Goal: Task Accomplishment & Management: Use online tool/utility

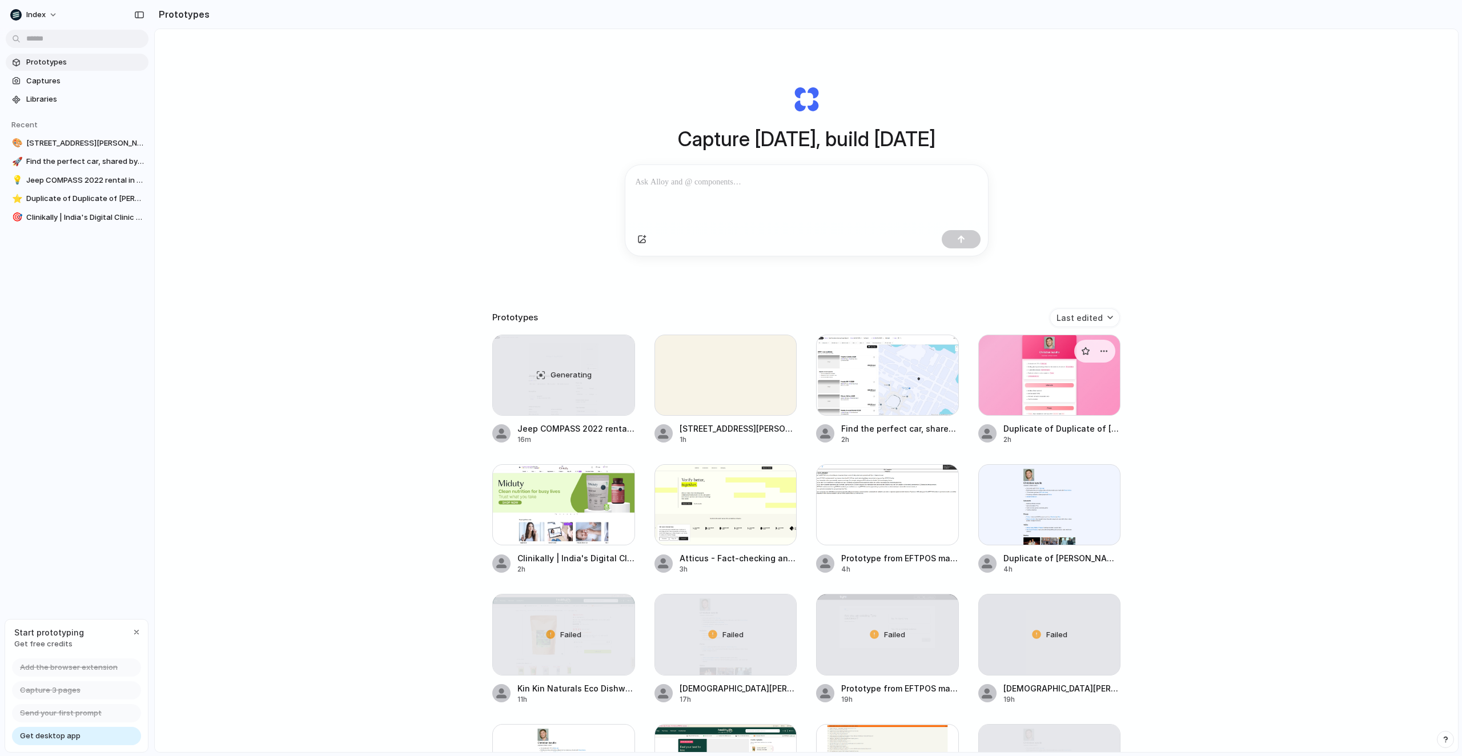
click at [1009, 362] on div at bounding box center [1049, 375] width 143 height 81
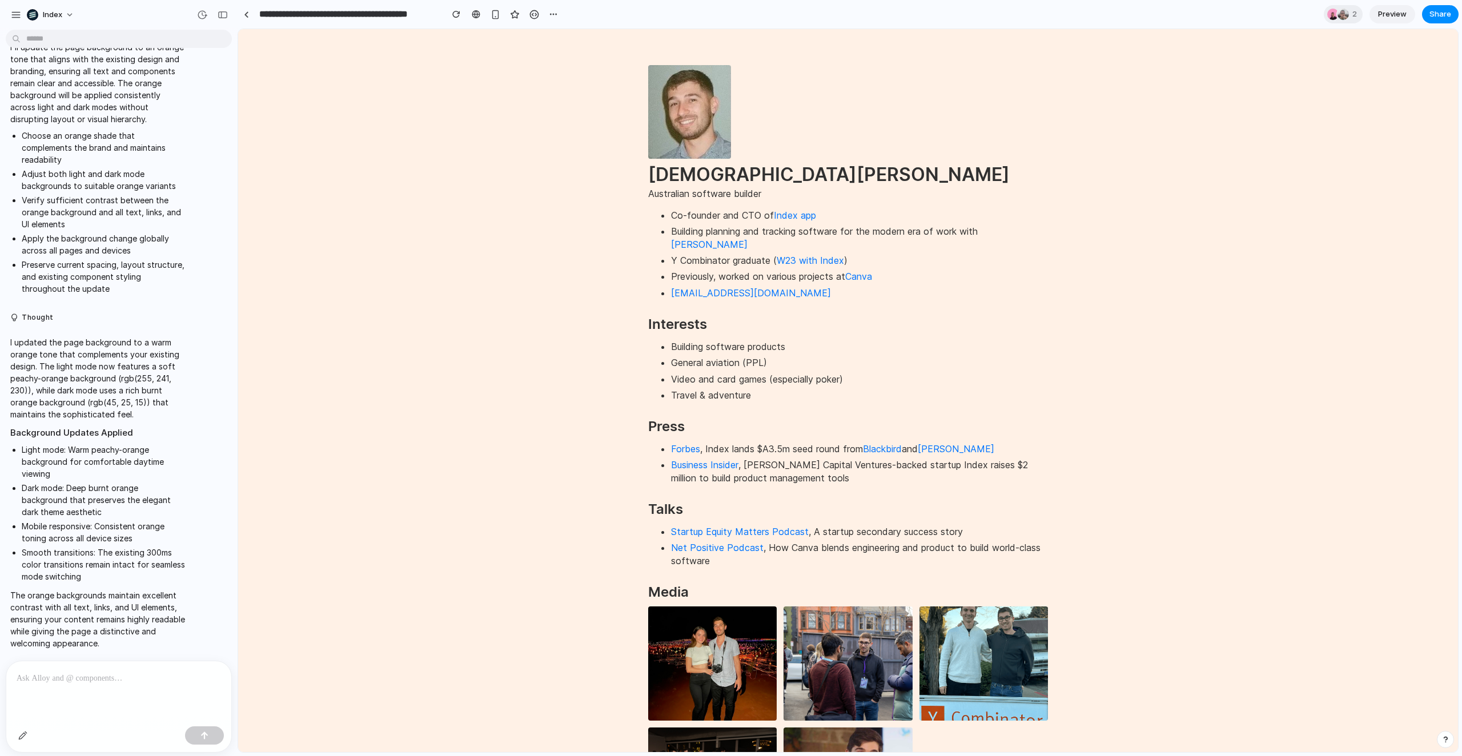
click at [98, 682] on p at bounding box center [119, 679] width 204 height 14
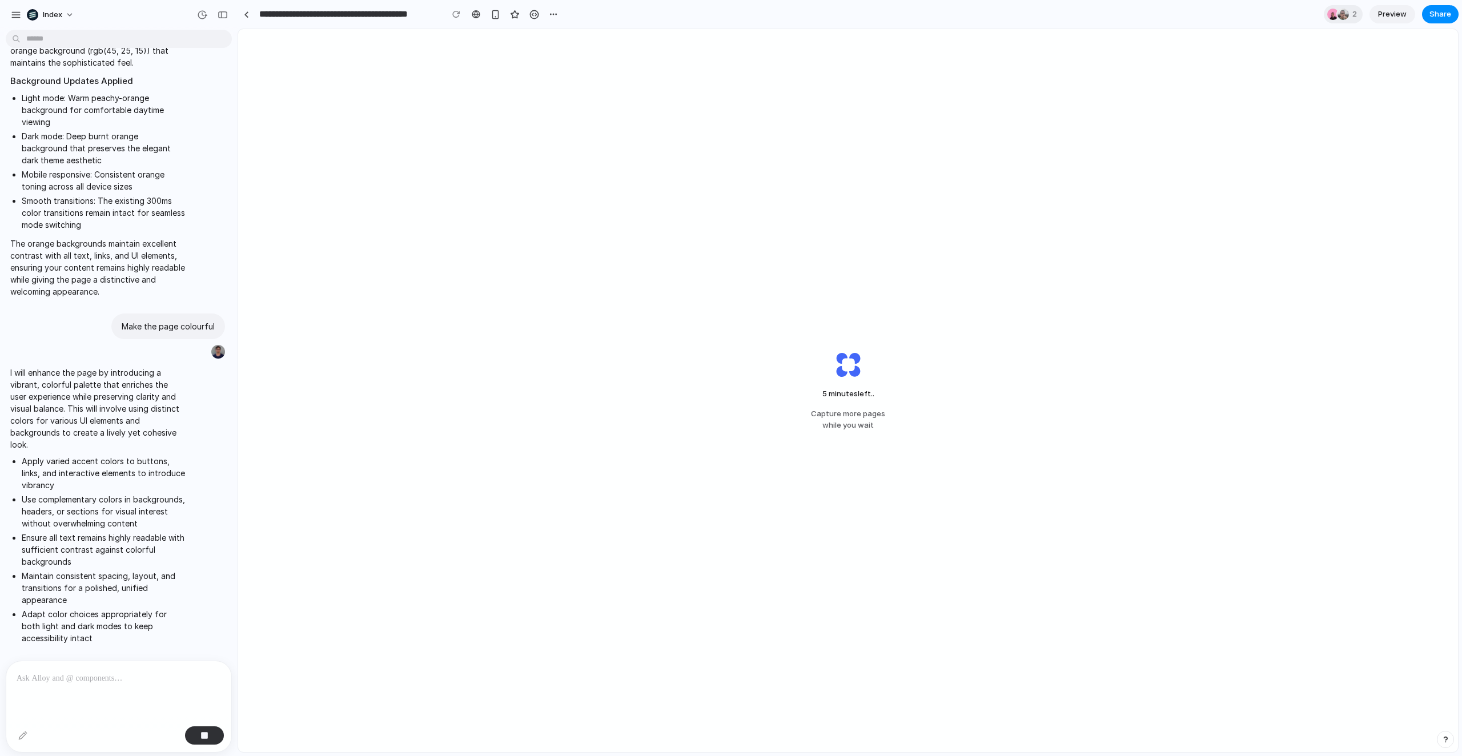
scroll to position [458, 0]
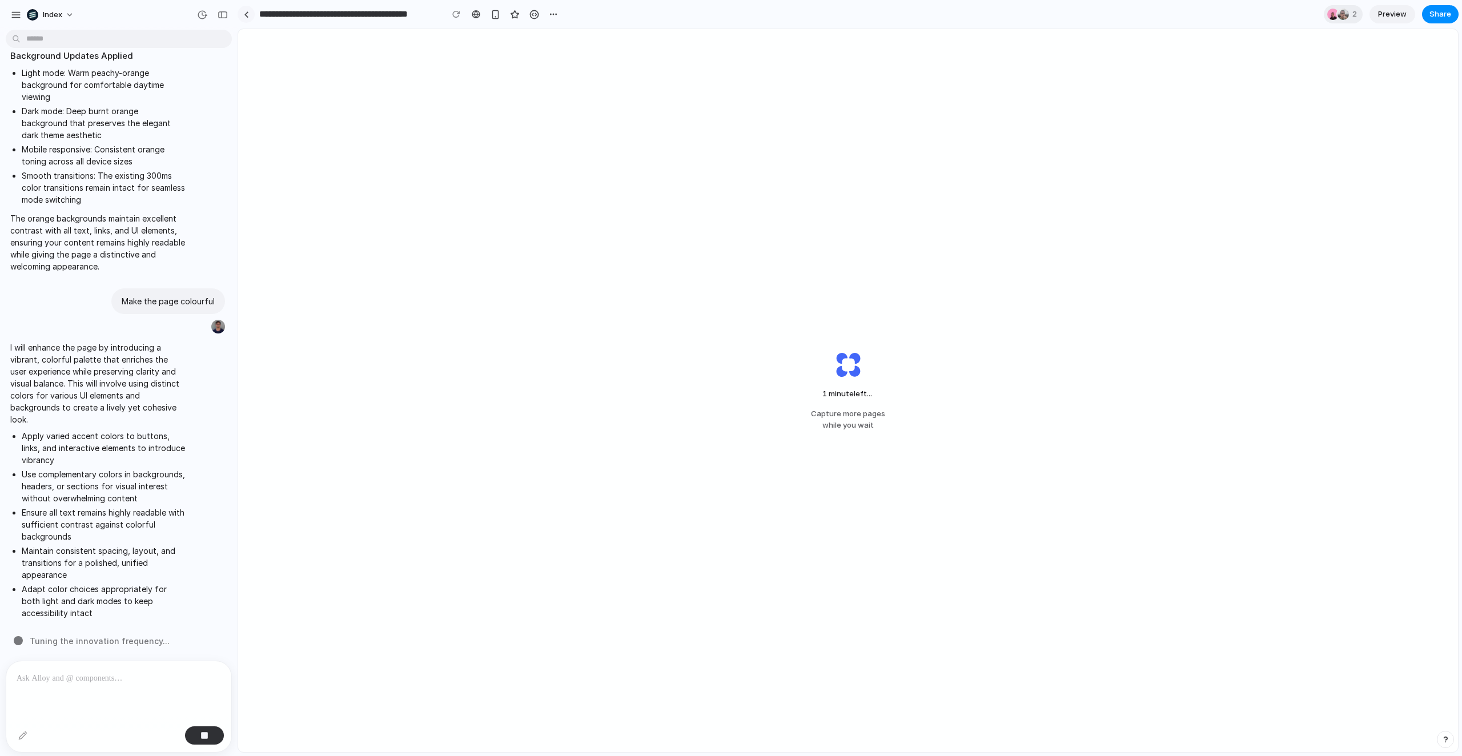
click at [242, 15] on link at bounding box center [246, 14] width 17 height 17
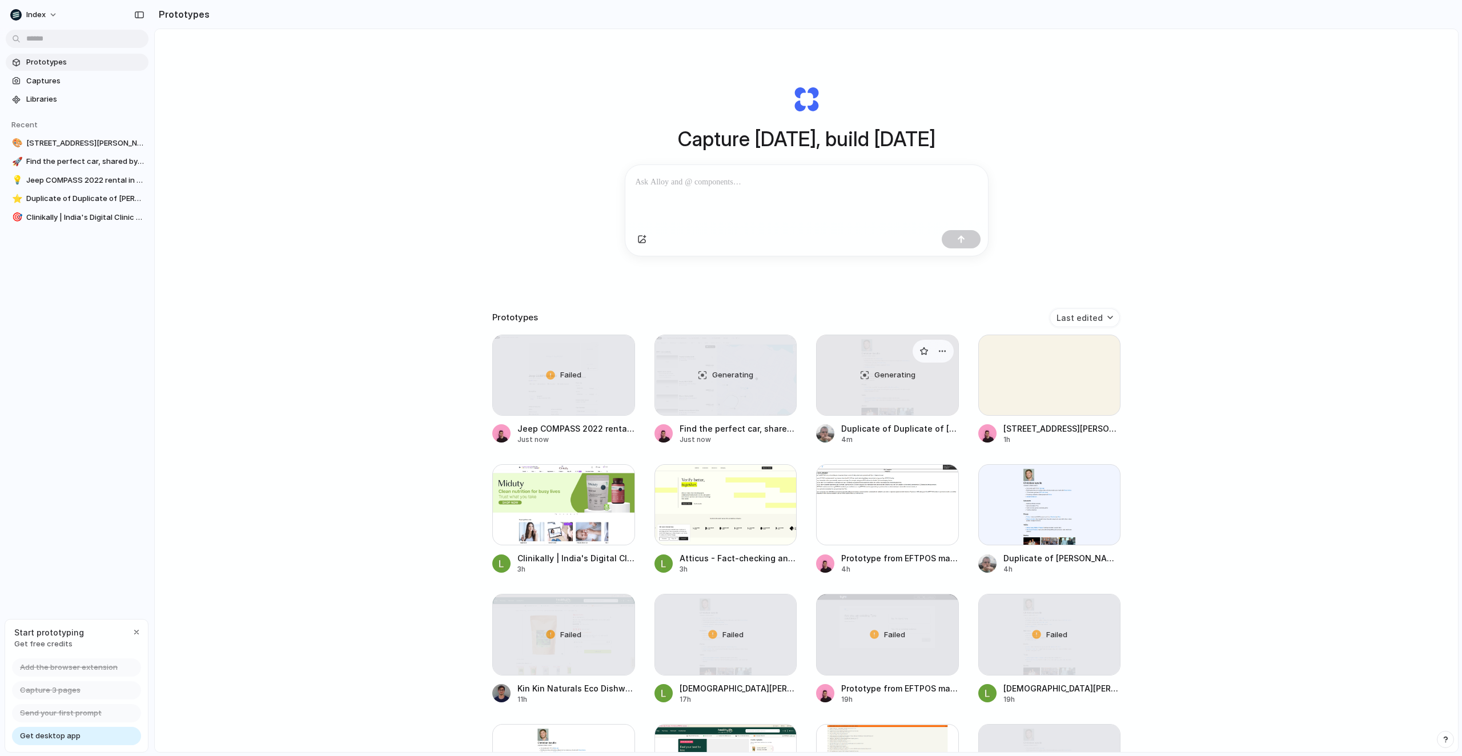
click at [859, 371] on div "Generating" at bounding box center [888, 375] width 142 height 80
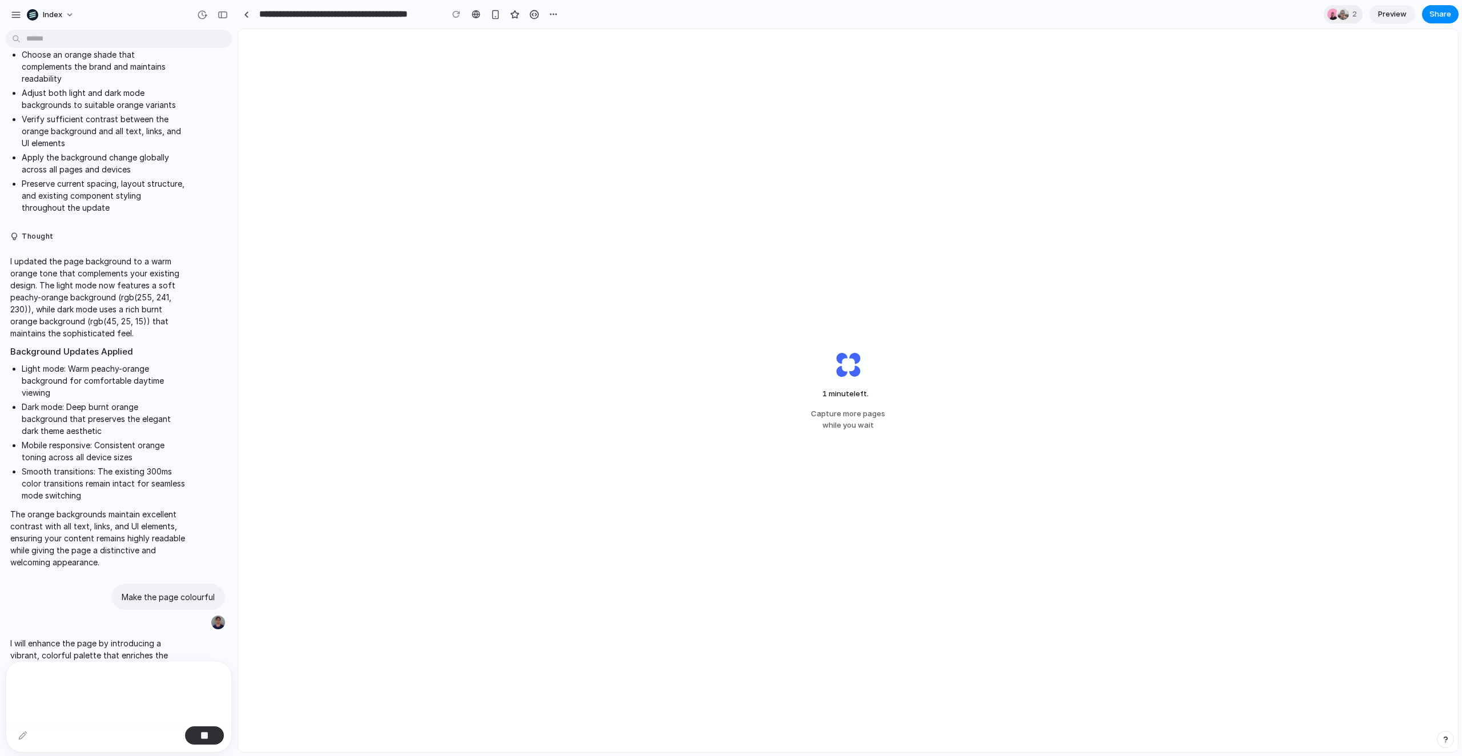
scroll to position [458, 0]
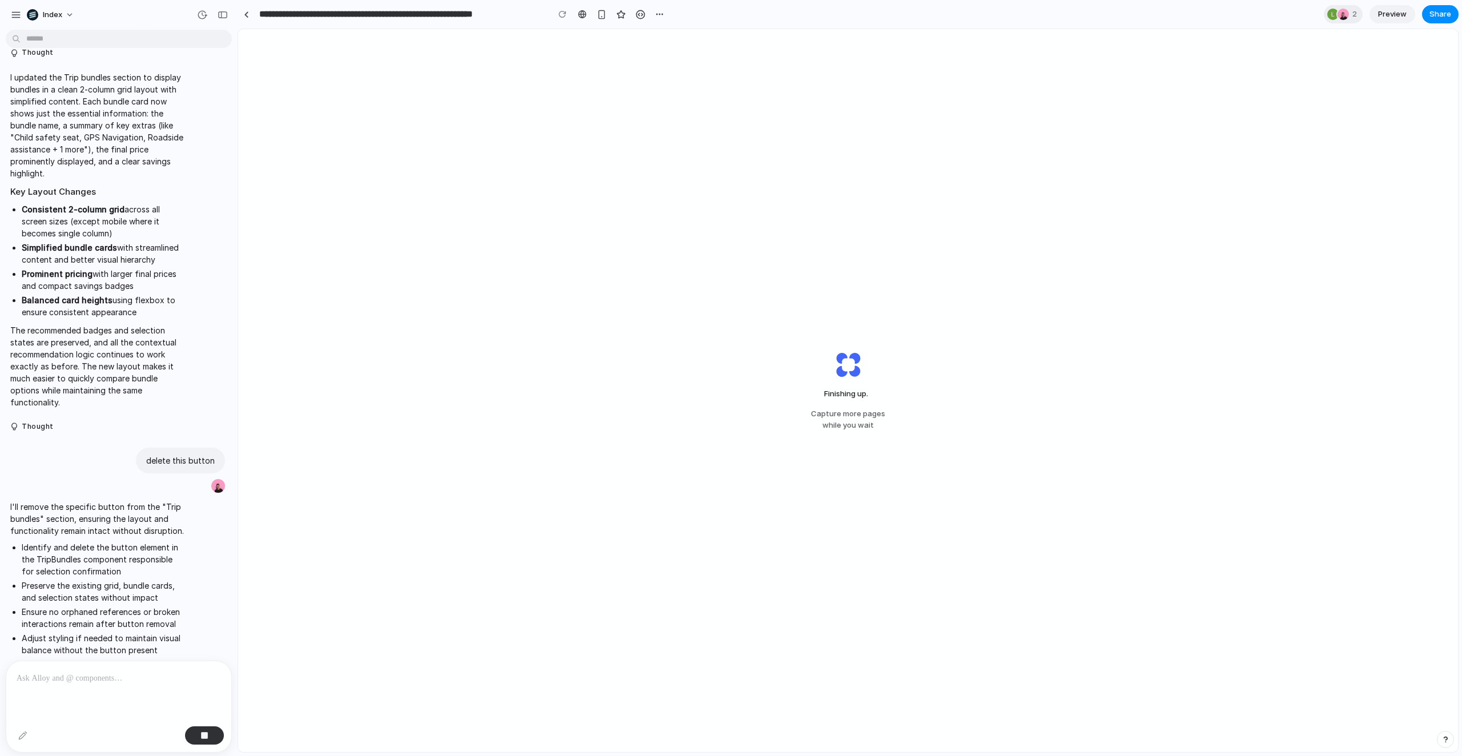
scroll to position [1787, 0]
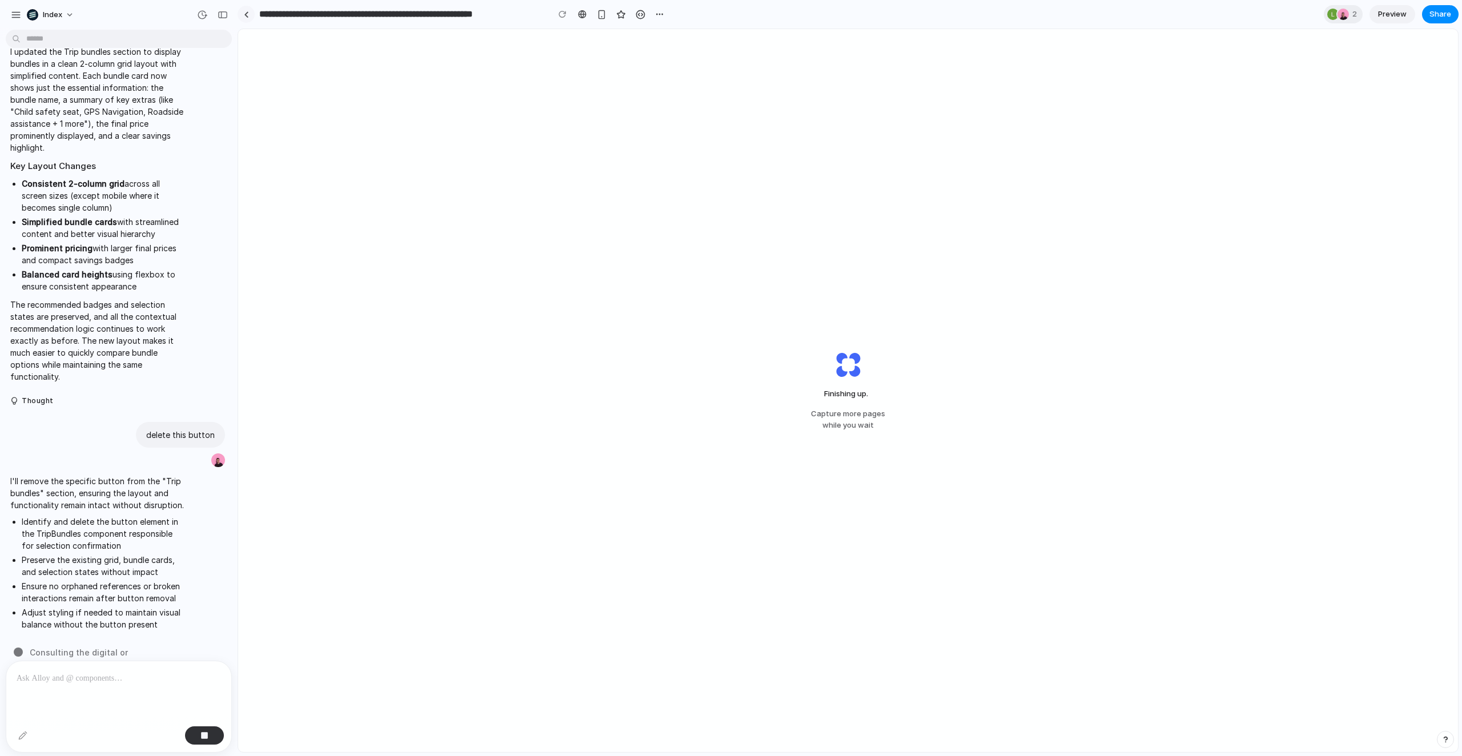
click at [248, 18] on link at bounding box center [246, 14] width 17 height 17
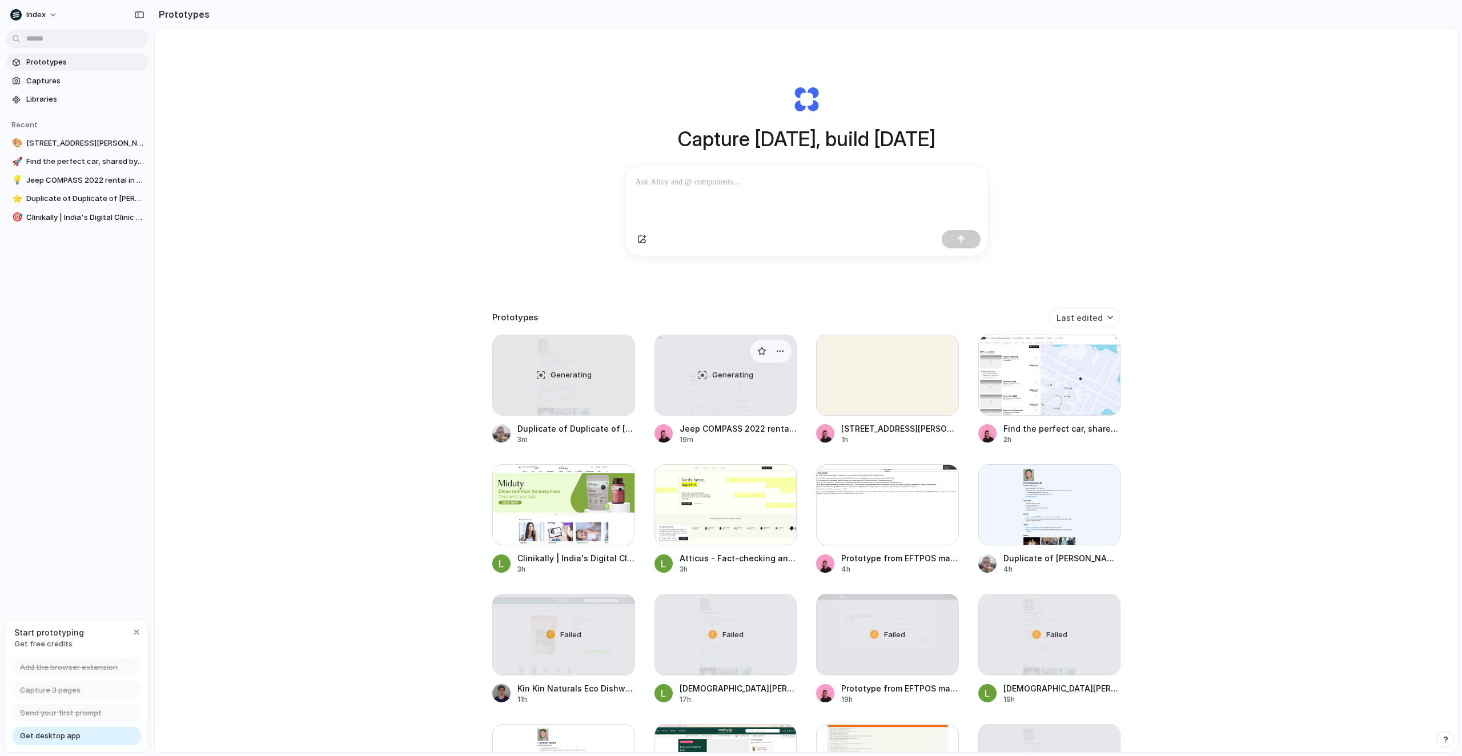
click at [683, 391] on div "Generating" at bounding box center [726, 375] width 142 height 80
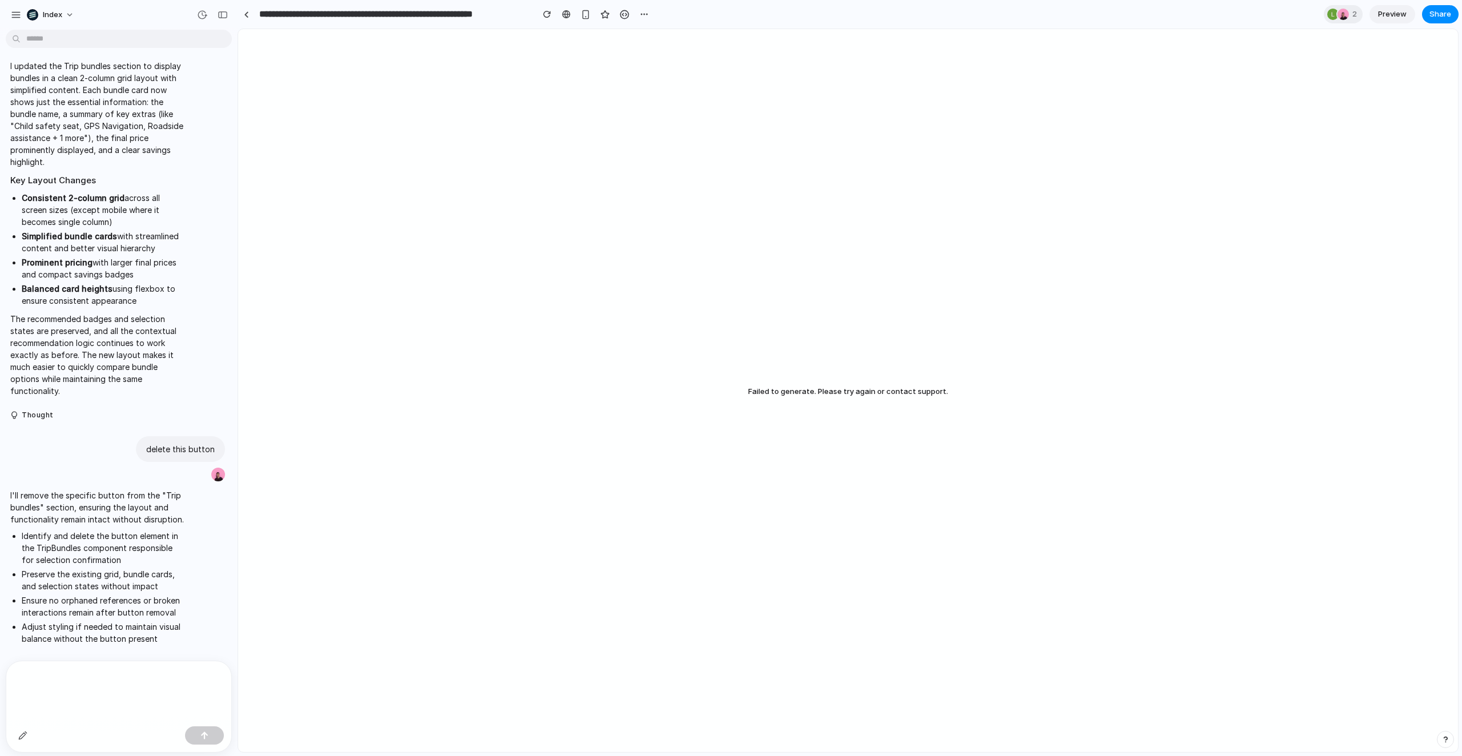
scroll to position [1761, 0]
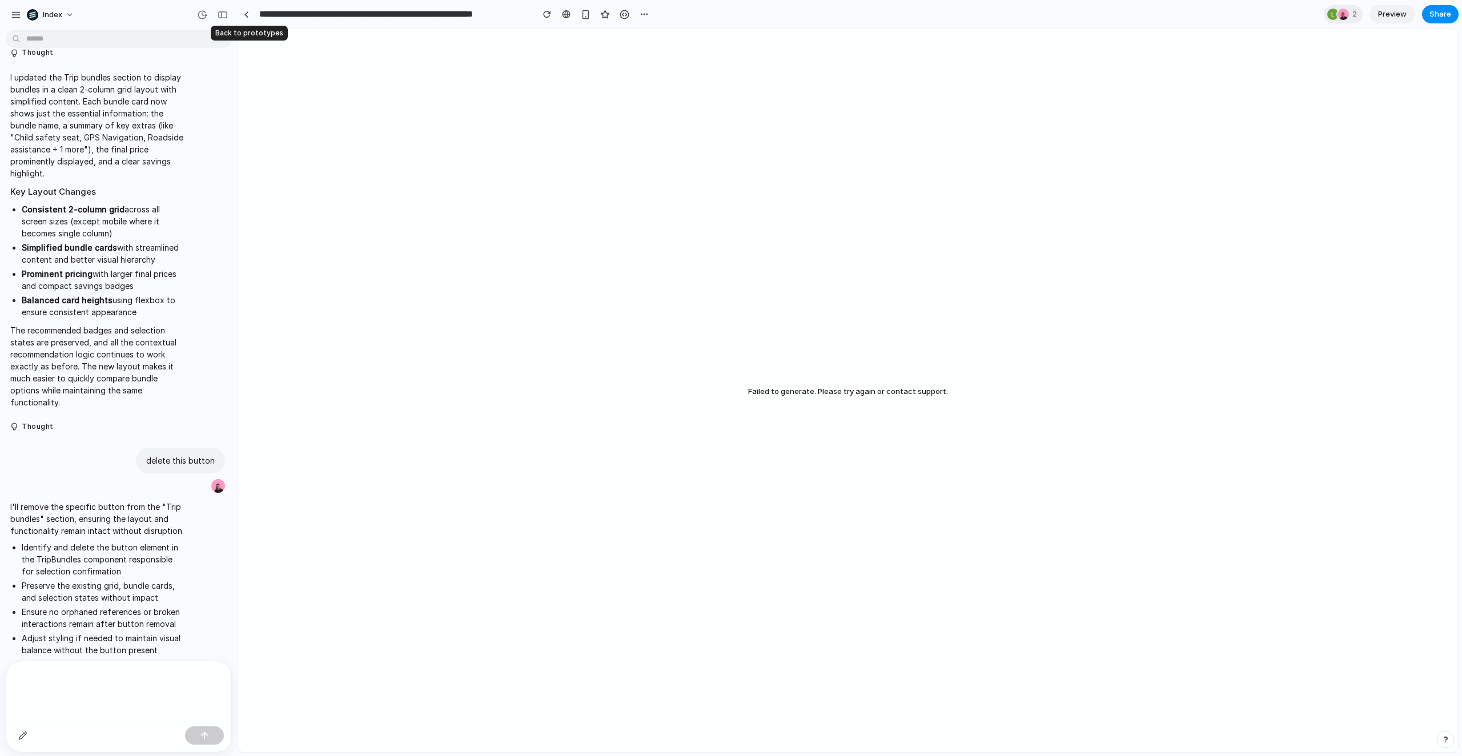
click at [254, 17] on div "**********" at bounding box center [445, 14] width 415 height 21
click at [246, 14] on div at bounding box center [246, 14] width 5 height 6
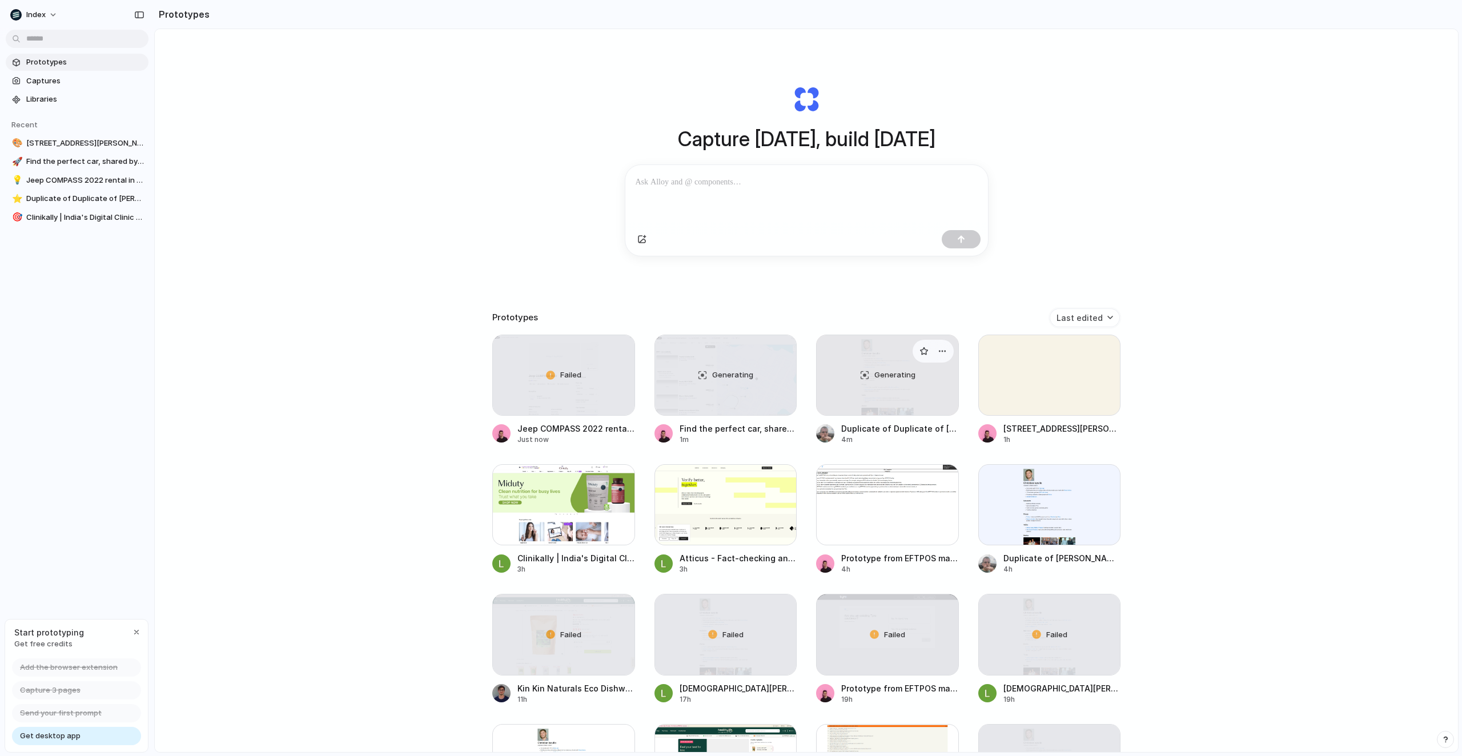
click at [848, 396] on div "Generating" at bounding box center [888, 375] width 142 height 80
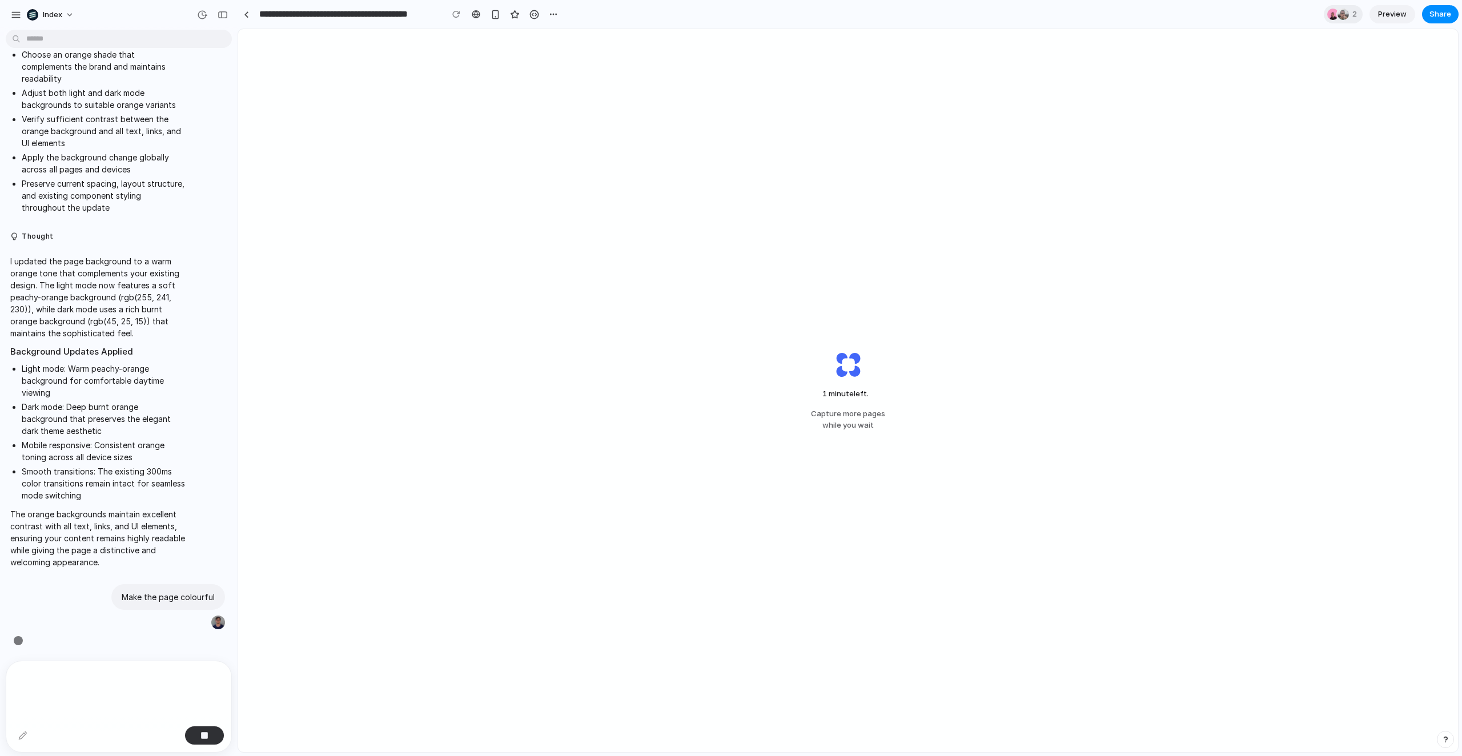
scroll to position [458, 0]
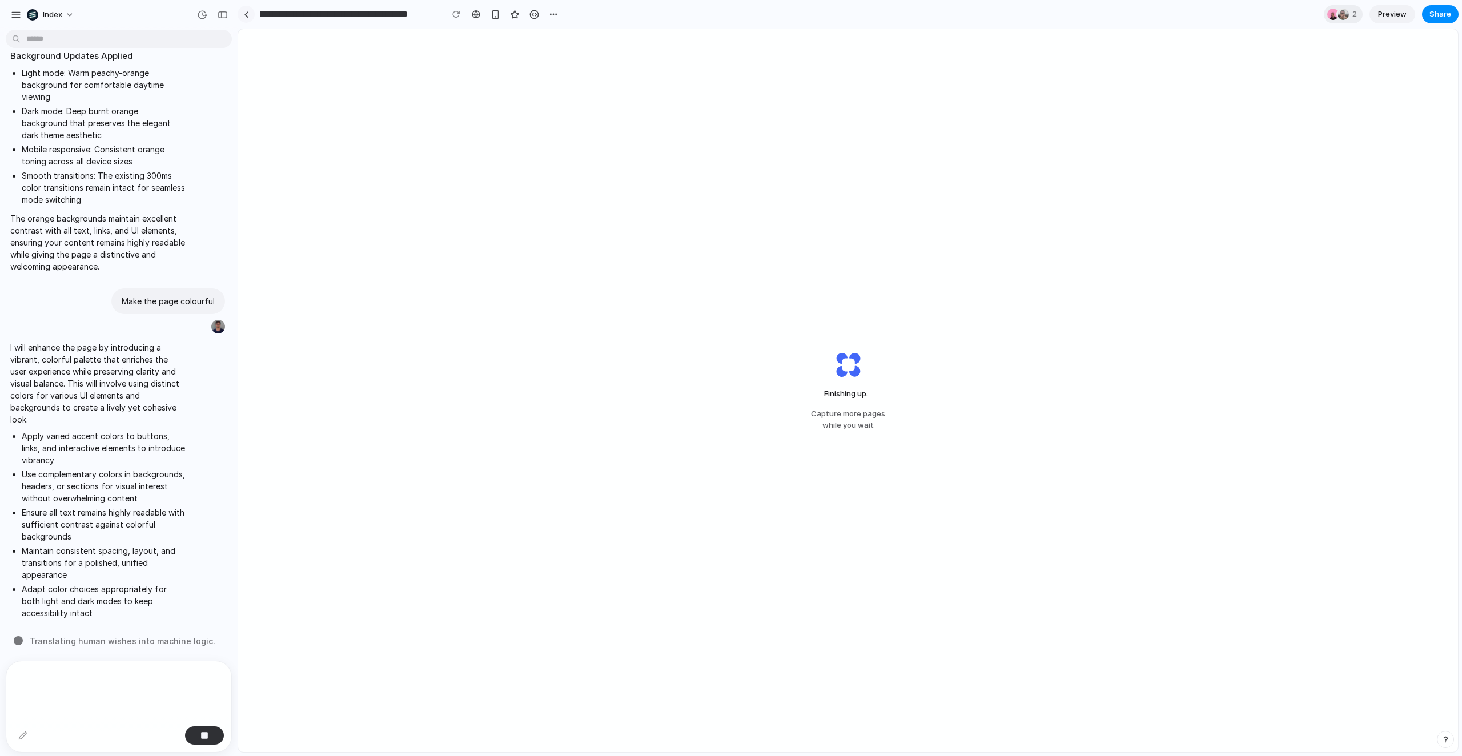
click at [246, 14] on div at bounding box center [246, 14] width 5 height 6
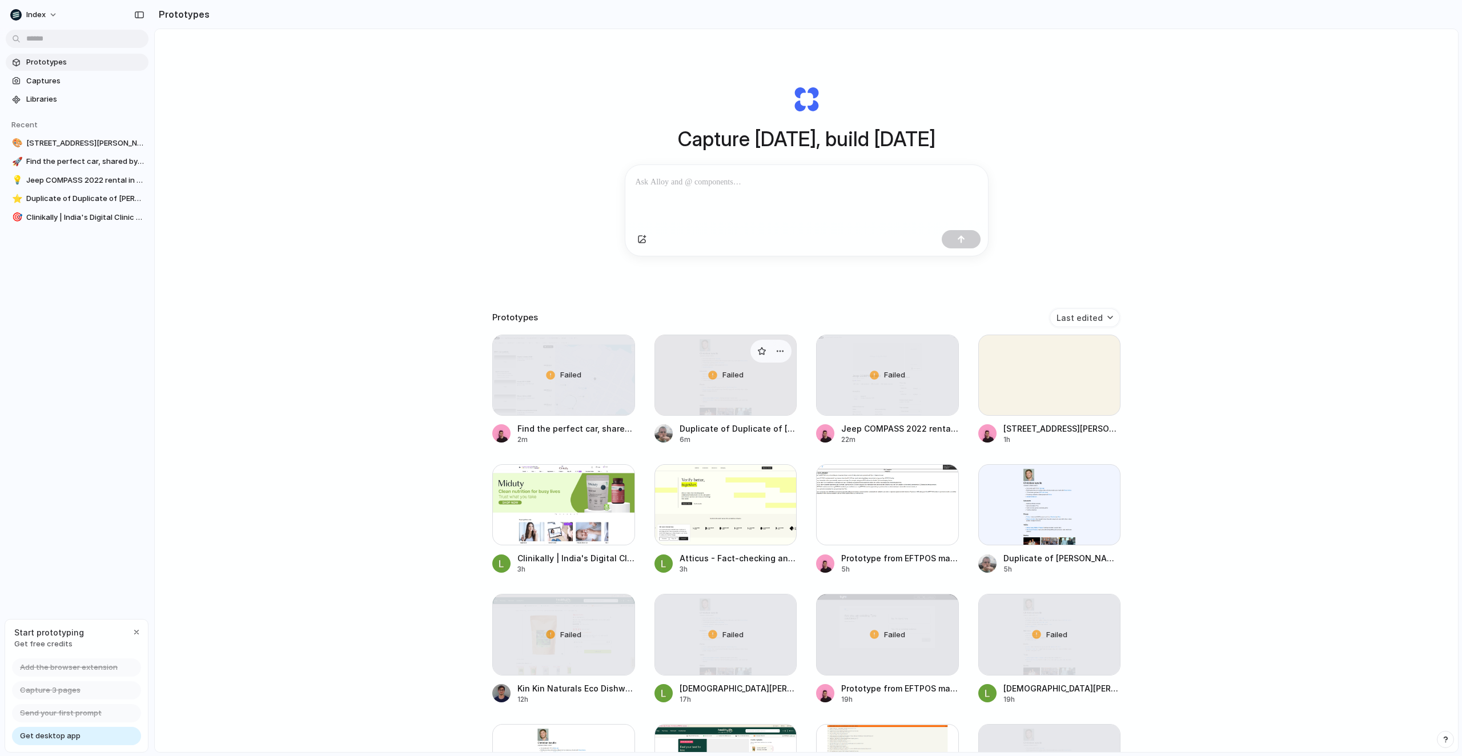
click at [716, 375] on div "Failed" at bounding box center [726, 375] width 142 height 80
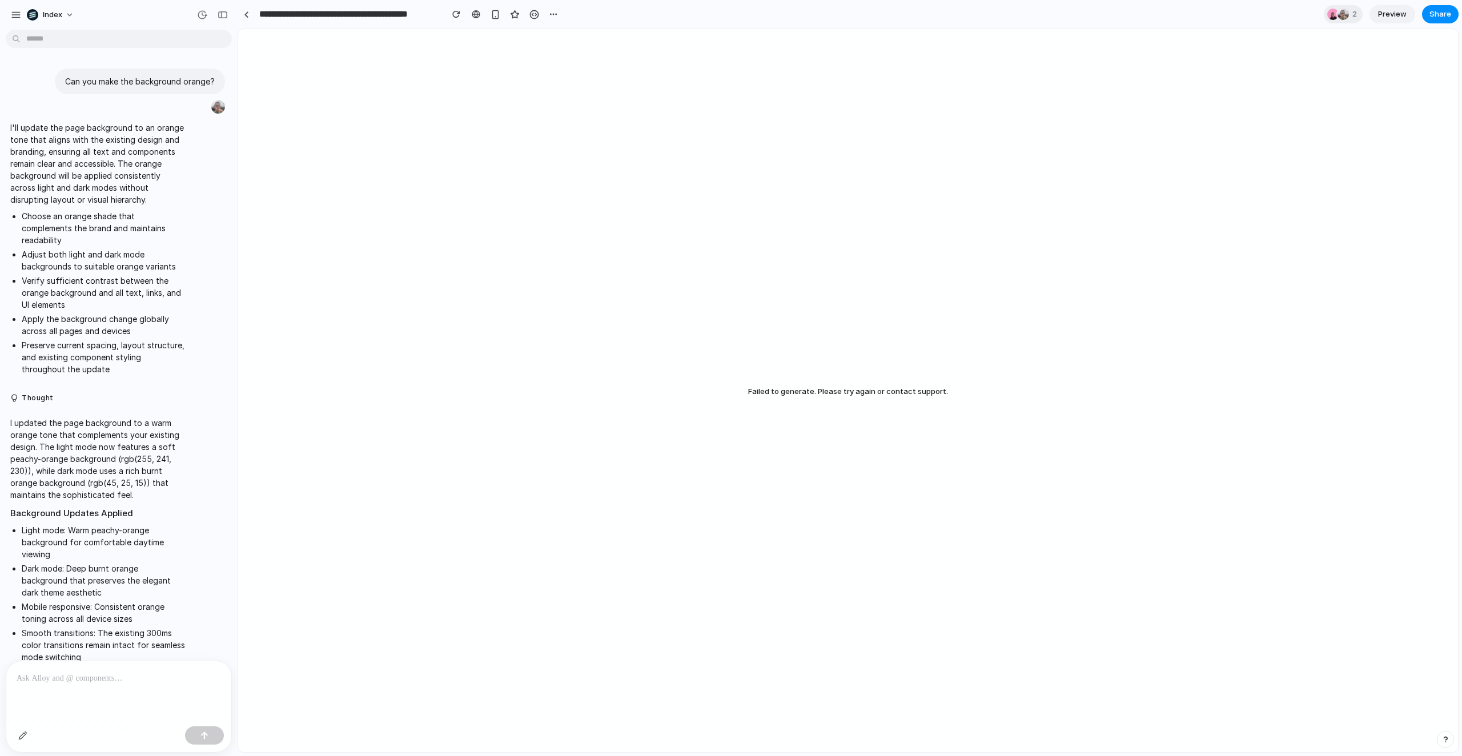
scroll to position [432, 0]
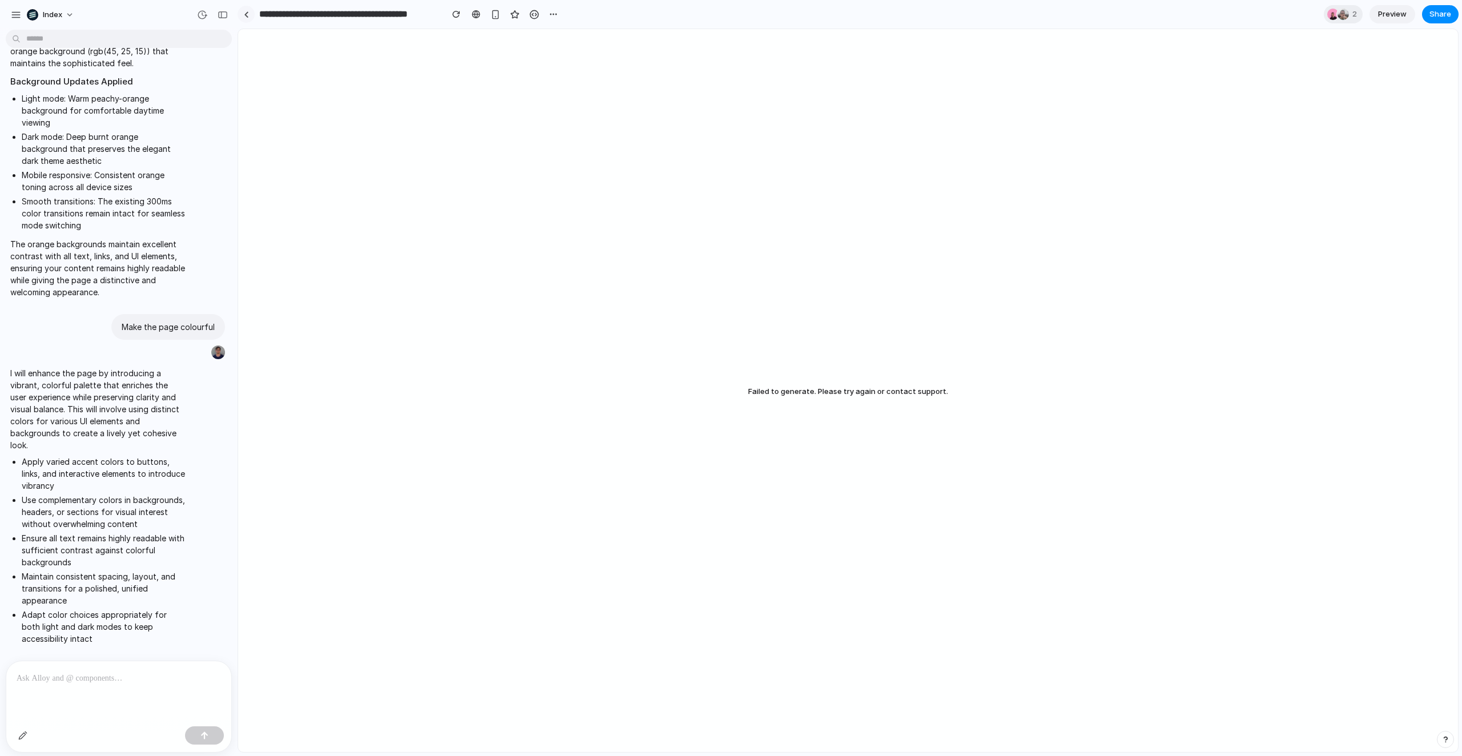
click at [247, 14] on div at bounding box center [246, 14] width 5 height 6
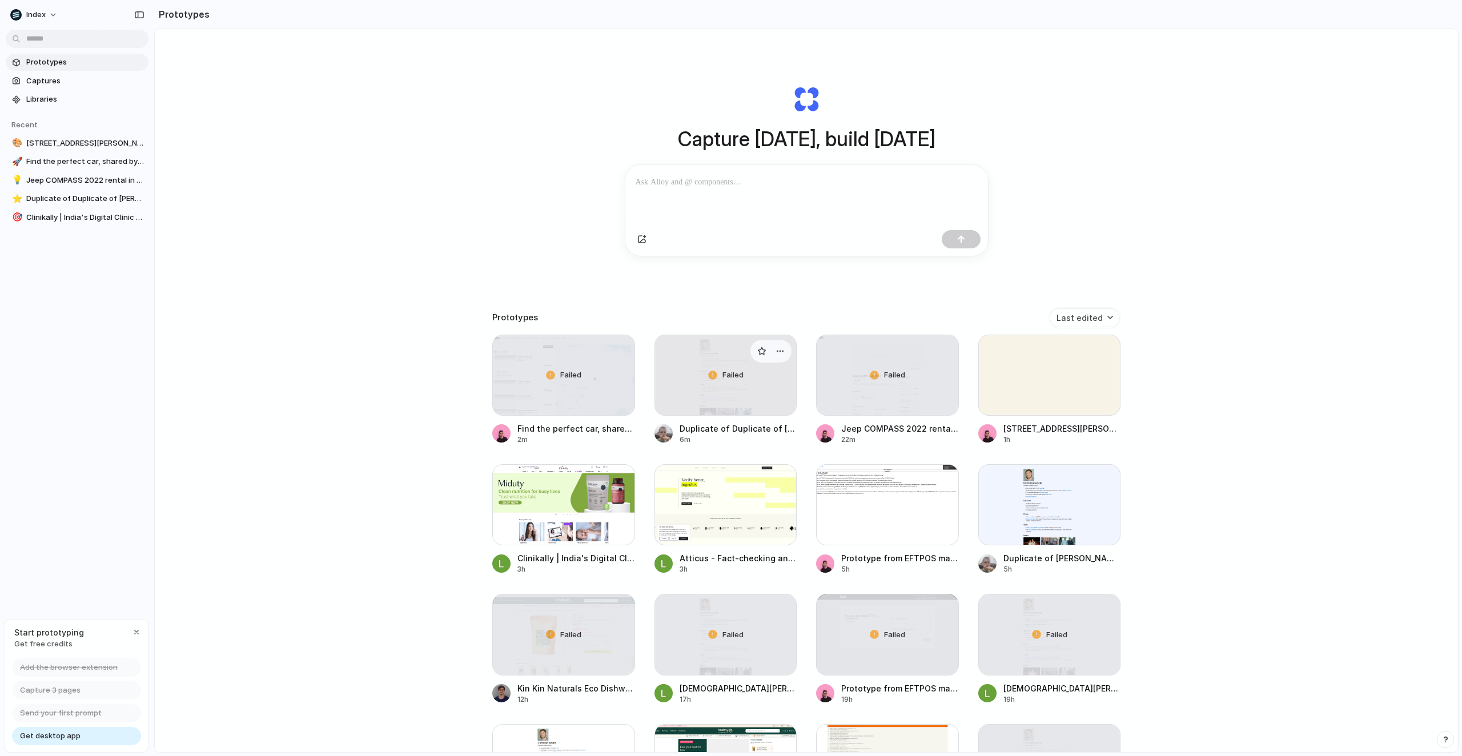
click at [699, 396] on div "Failed" at bounding box center [726, 375] width 142 height 80
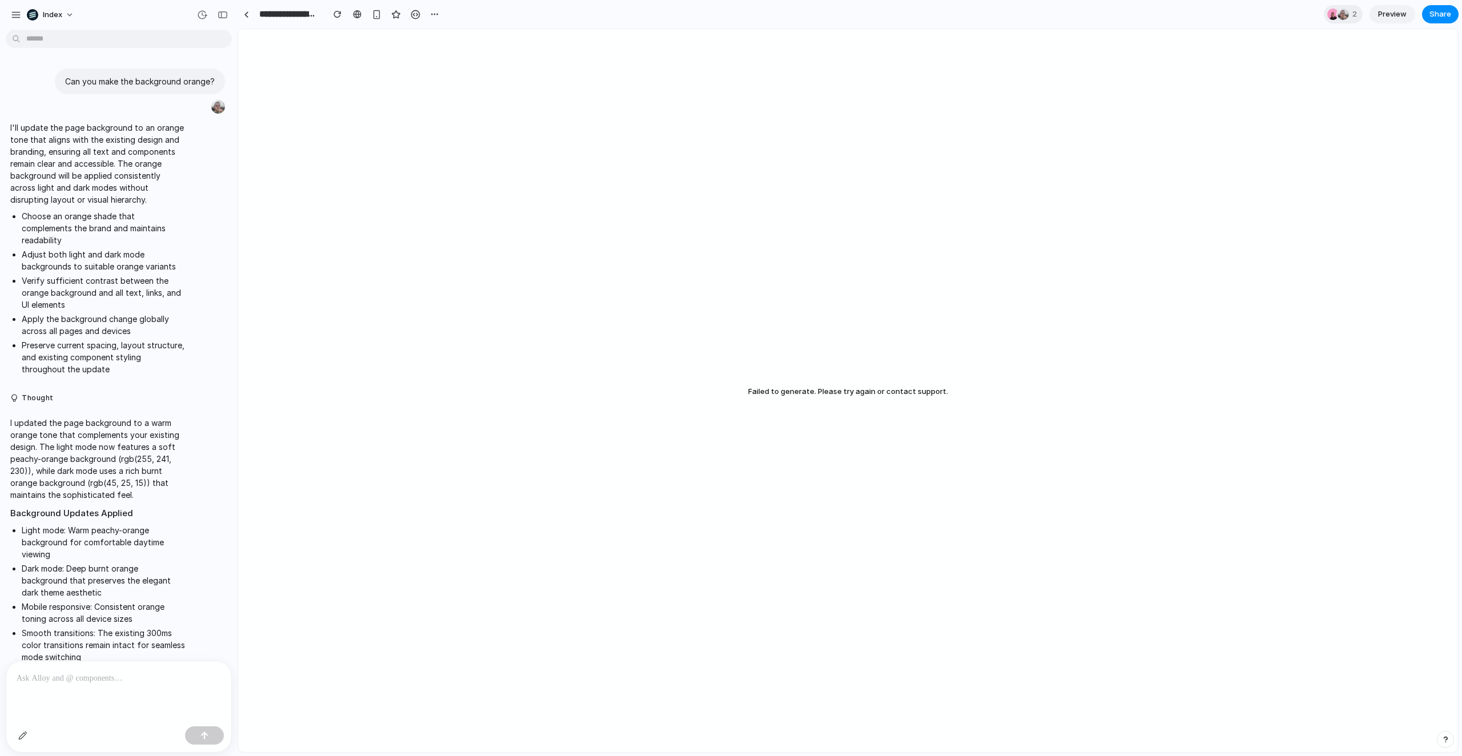
scroll to position [432, 0]
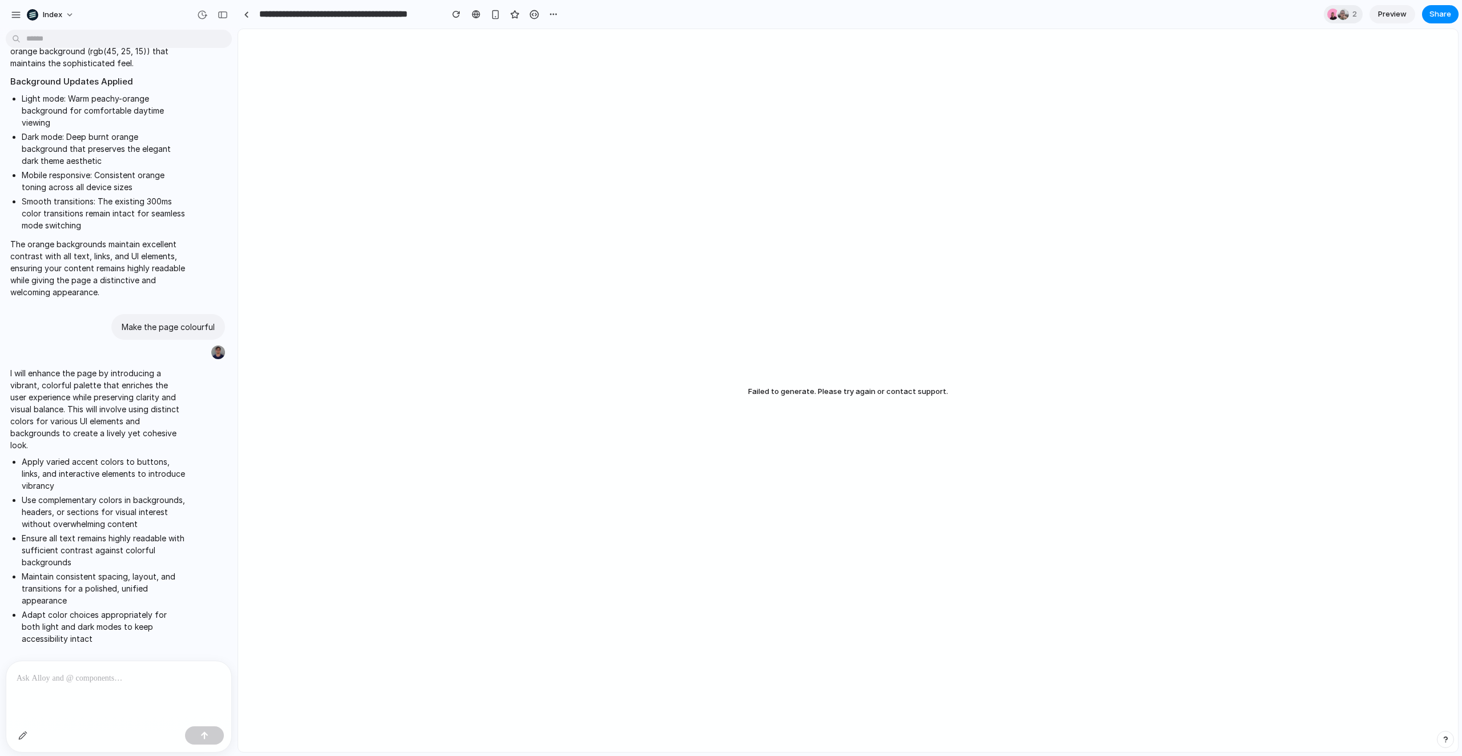
click at [180, 680] on p at bounding box center [119, 679] width 204 height 14
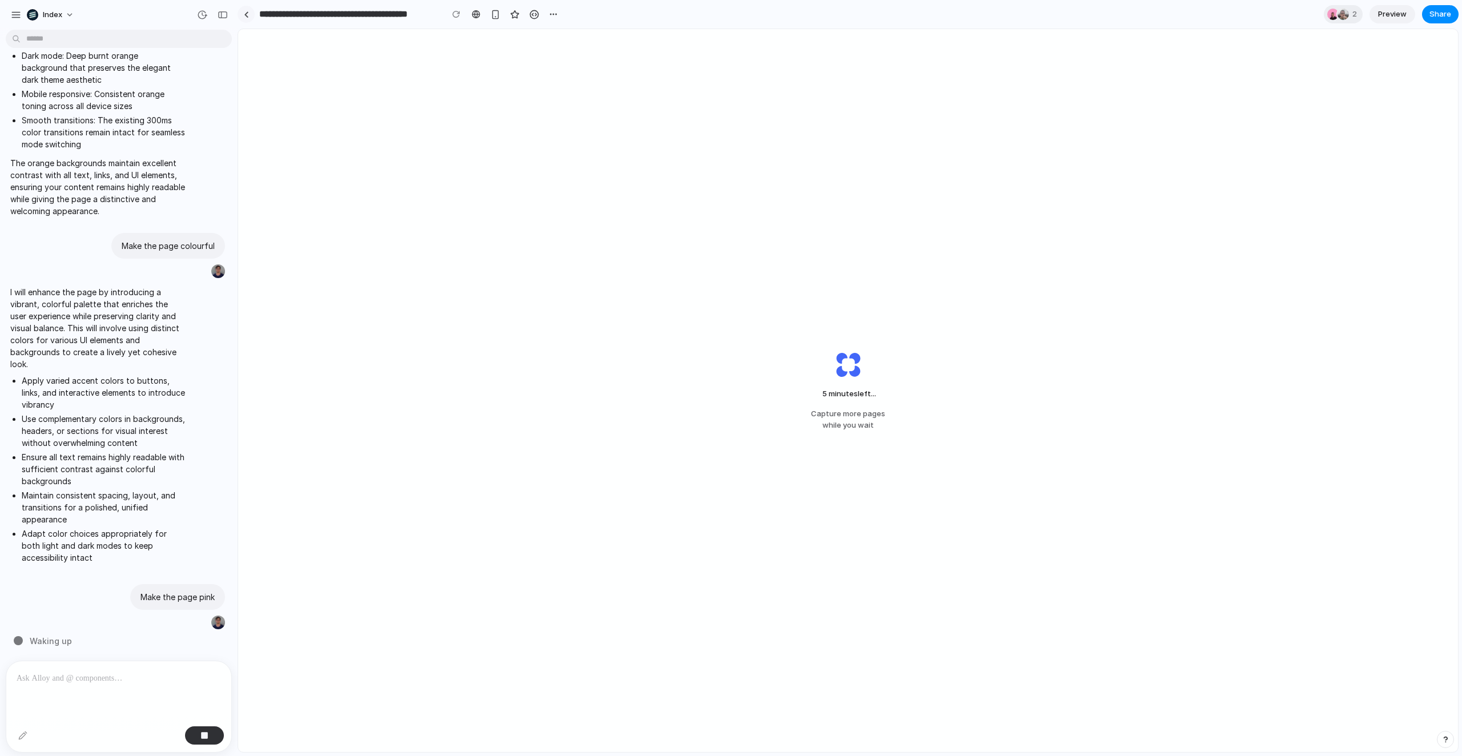
click at [251, 10] on link at bounding box center [246, 14] width 17 height 17
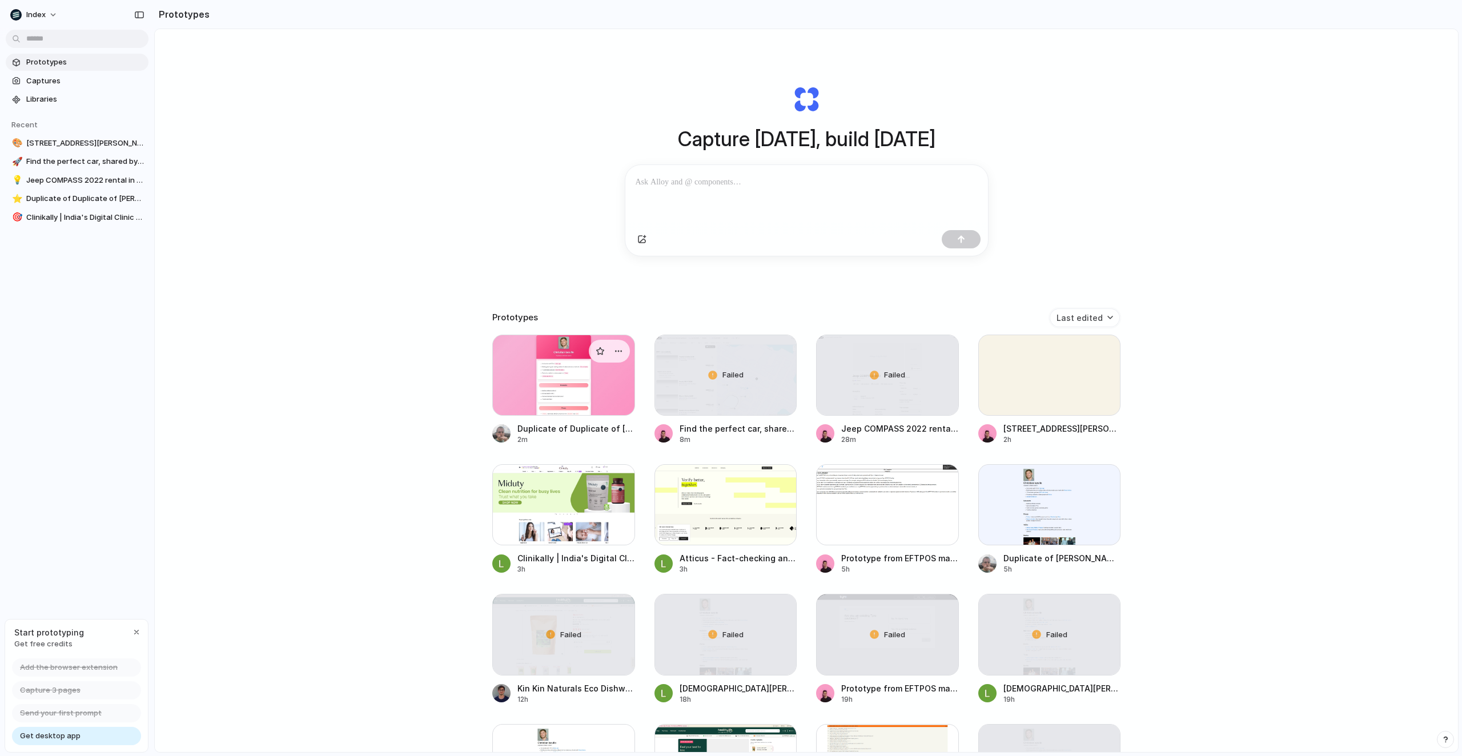
click at [550, 387] on div at bounding box center [563, 375] width 143 height 81
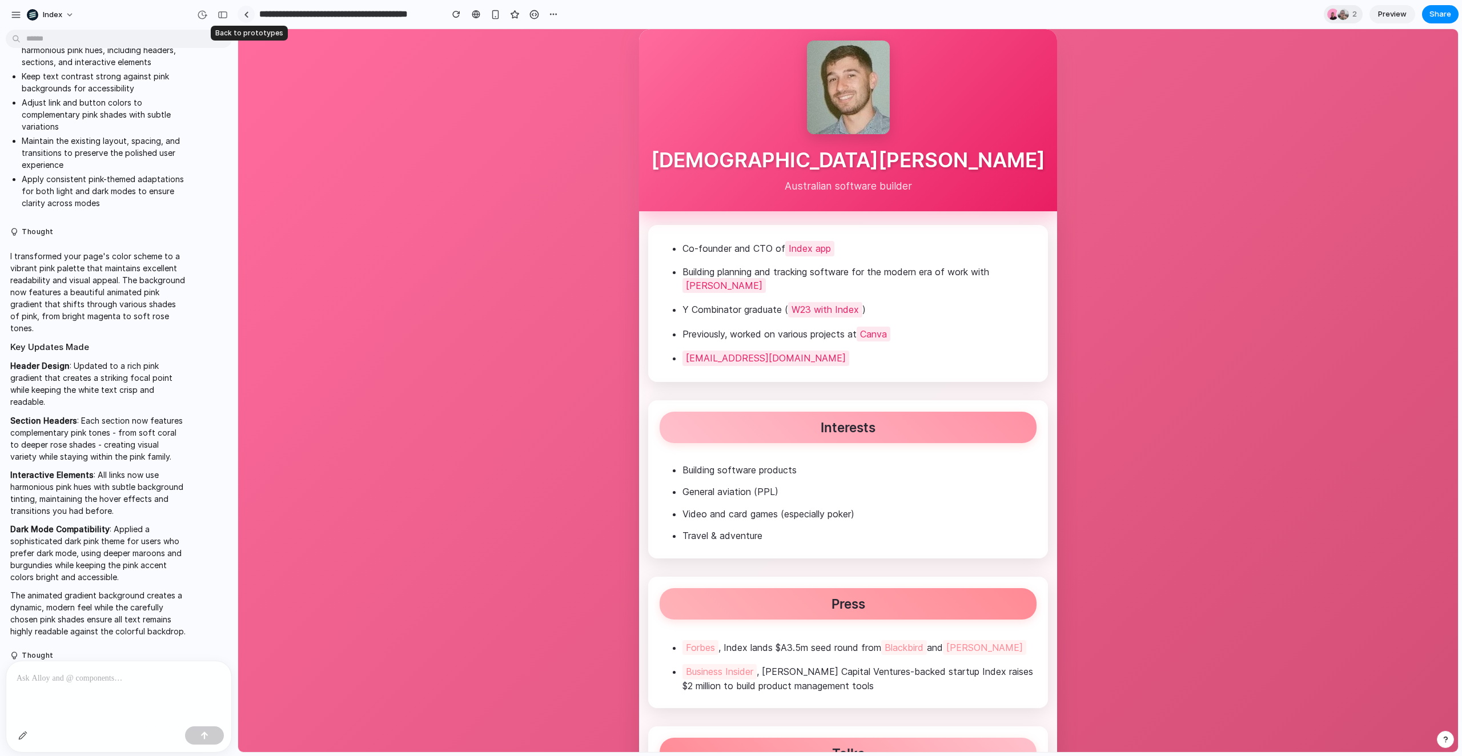
click at [249, 15] on link at bounding box center [246, 14] width 17 height 17
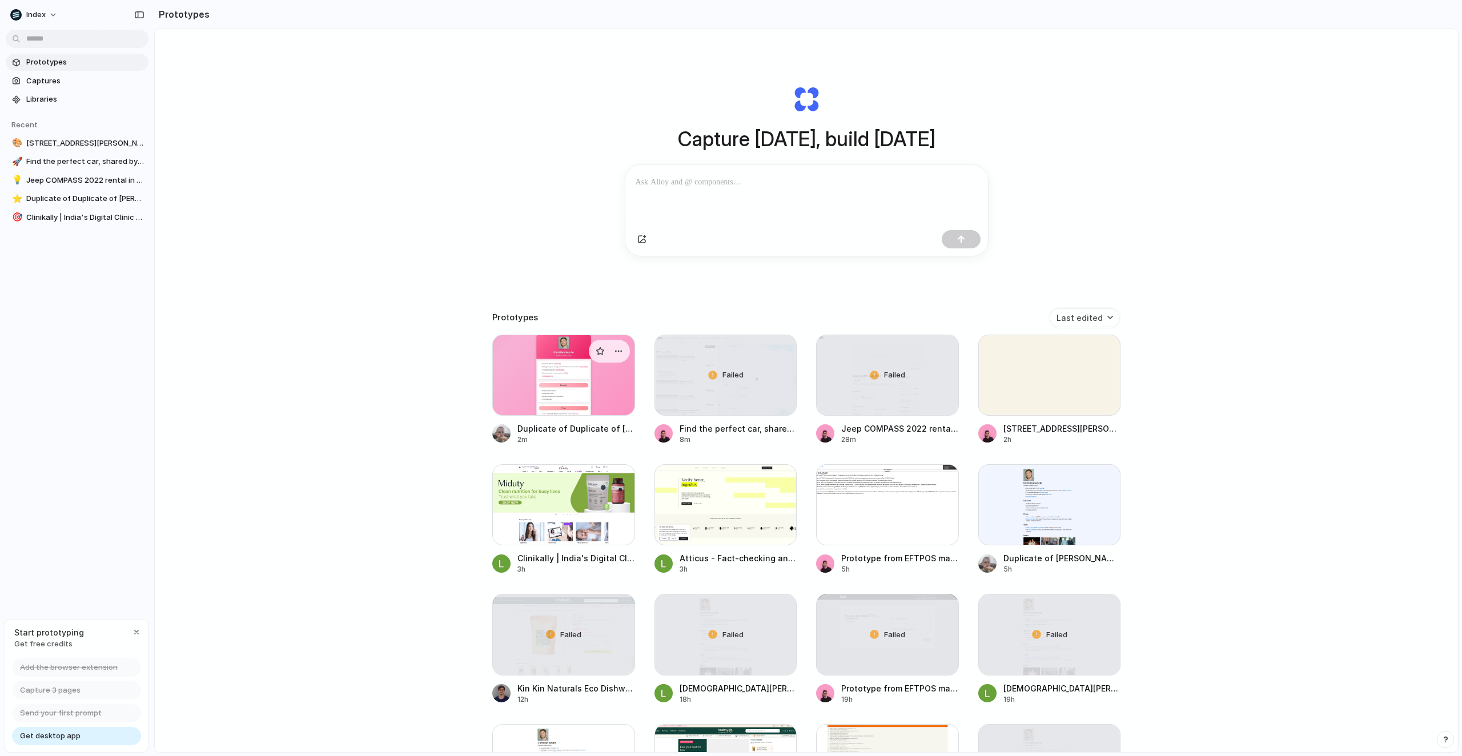
click at [545, 394] on div at bounding box center [563, 375] width 143 height 81
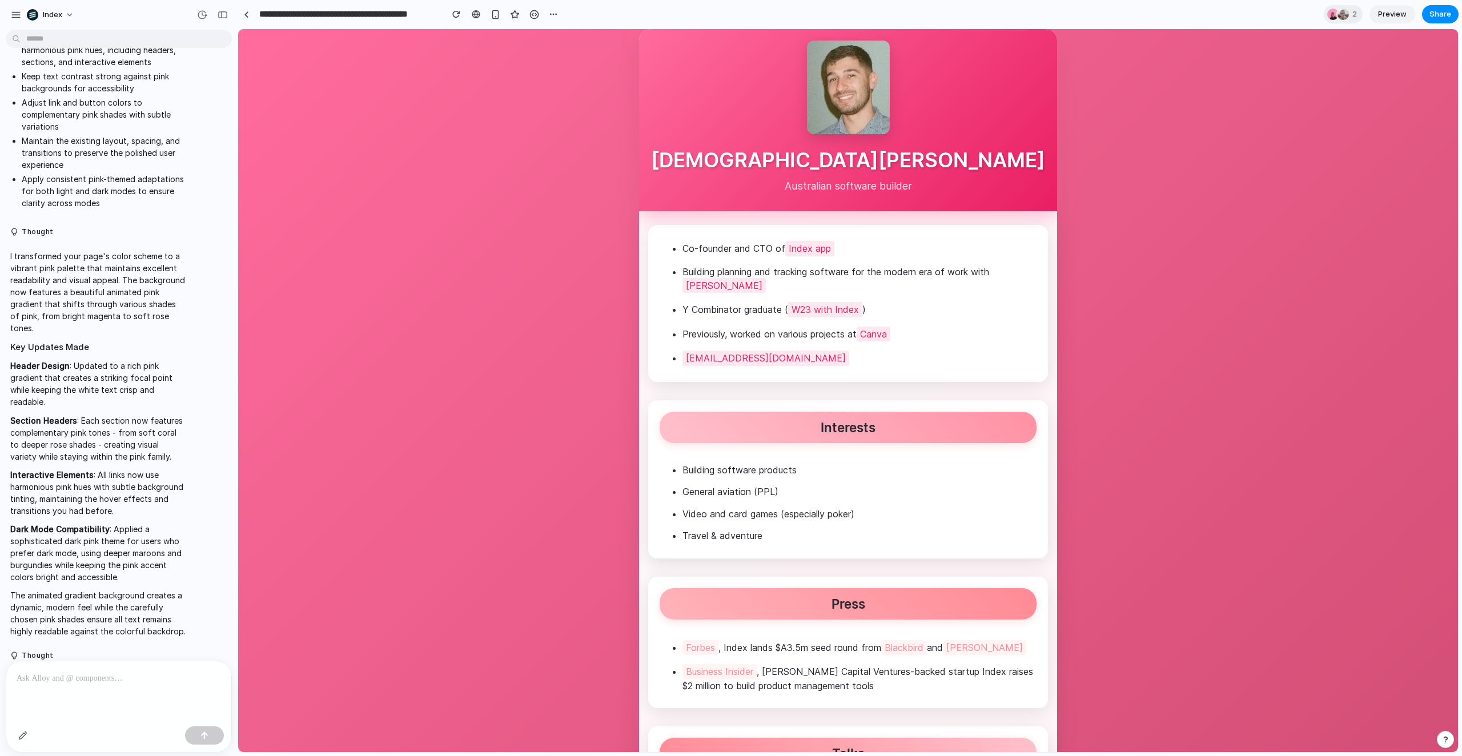
click at [32, 731] on div at bounding box center [118, 737] width 225 height 30
click at [22, 735] on div "button" at bounding box center [22, 735] width 9 height 9
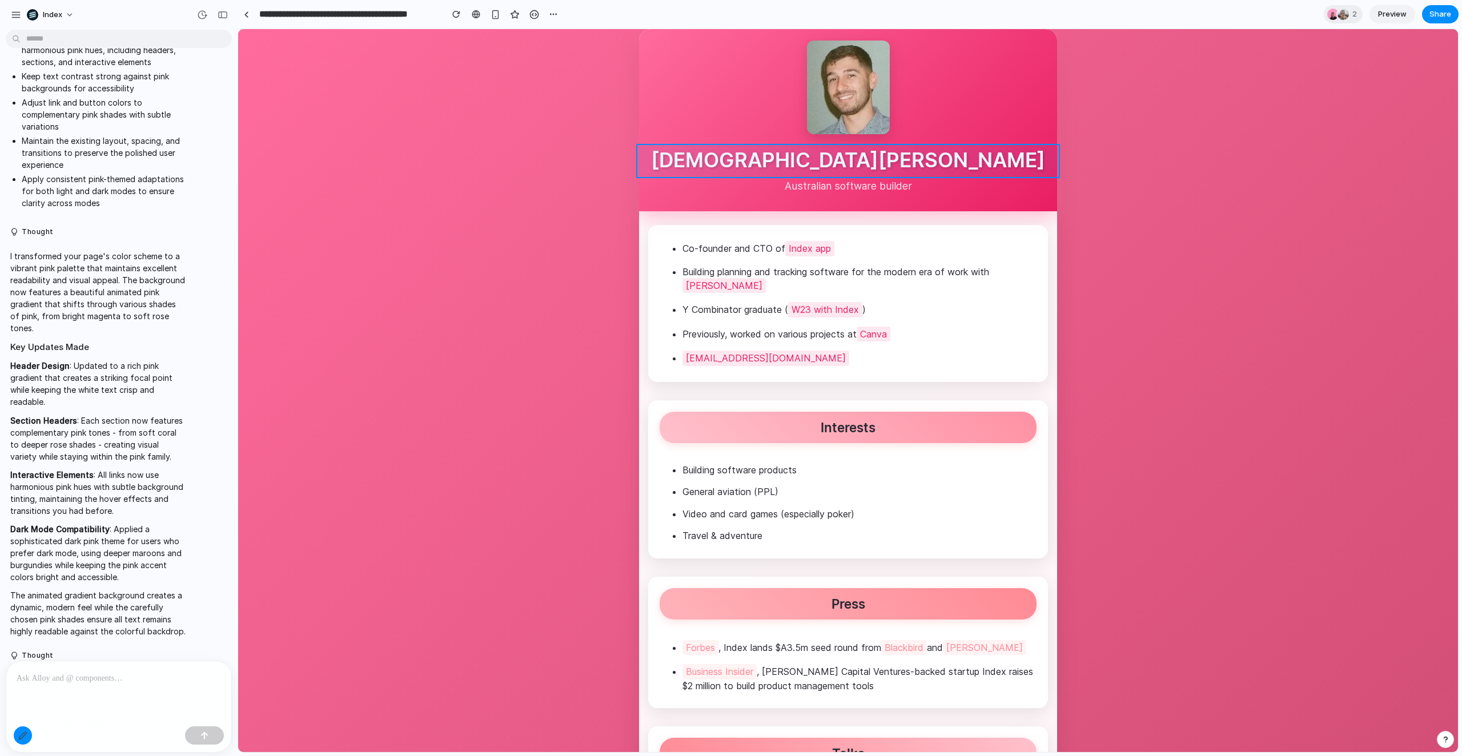
click at [848, 159] on div at bounding box center [849, 391] width 1220 height 723
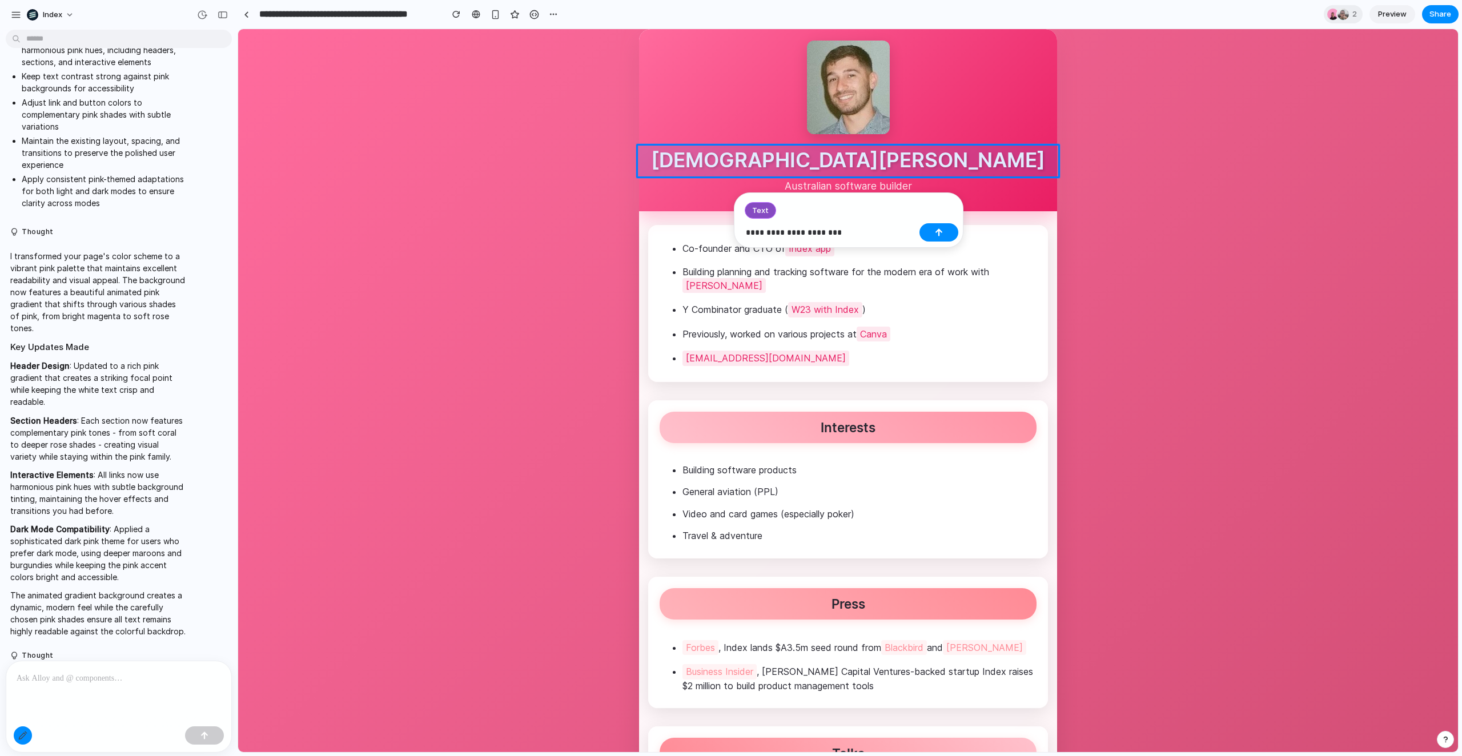
click at [777, 231] on p "**********" at bounding box center [830, 233] width 169 height 14
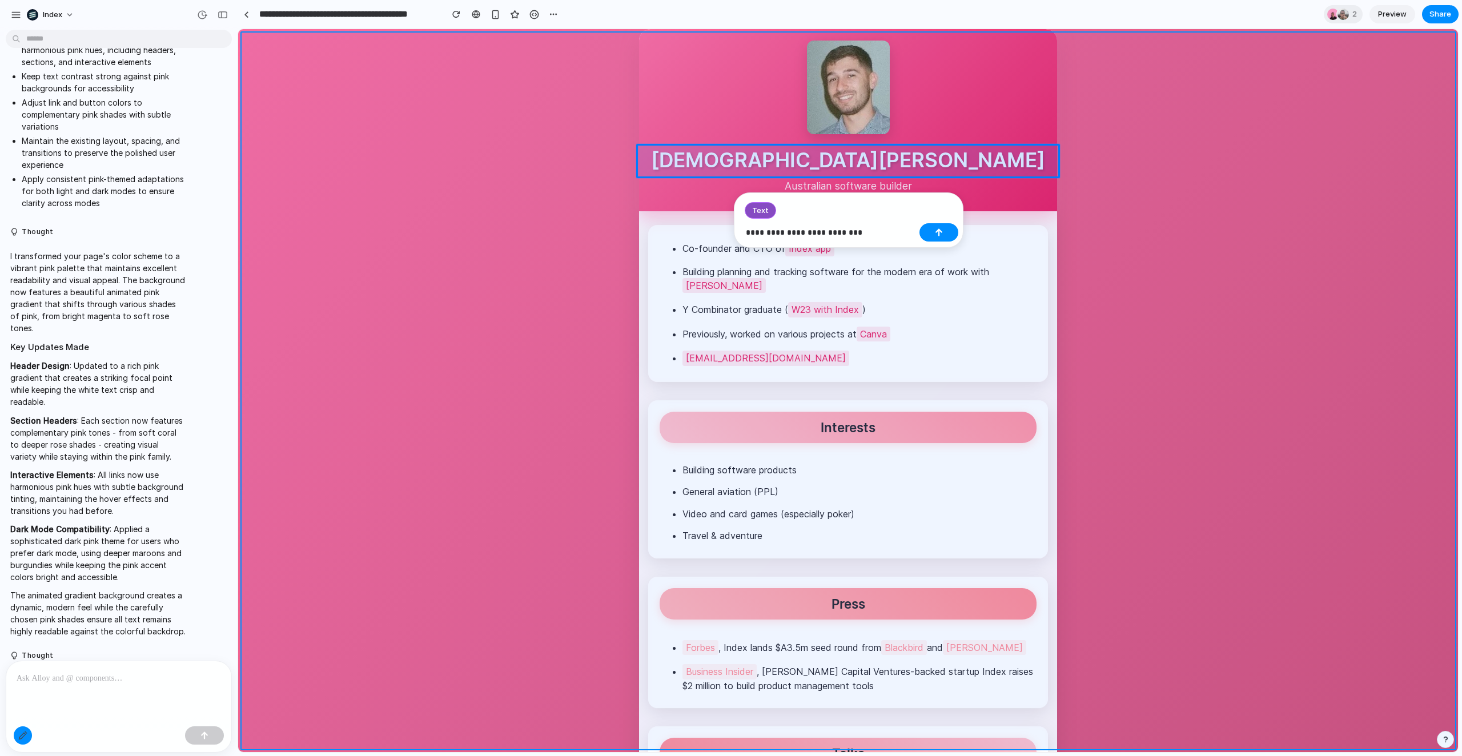
click at [587, 229] on div at bounding box center [849, 391] width 1220 height 723
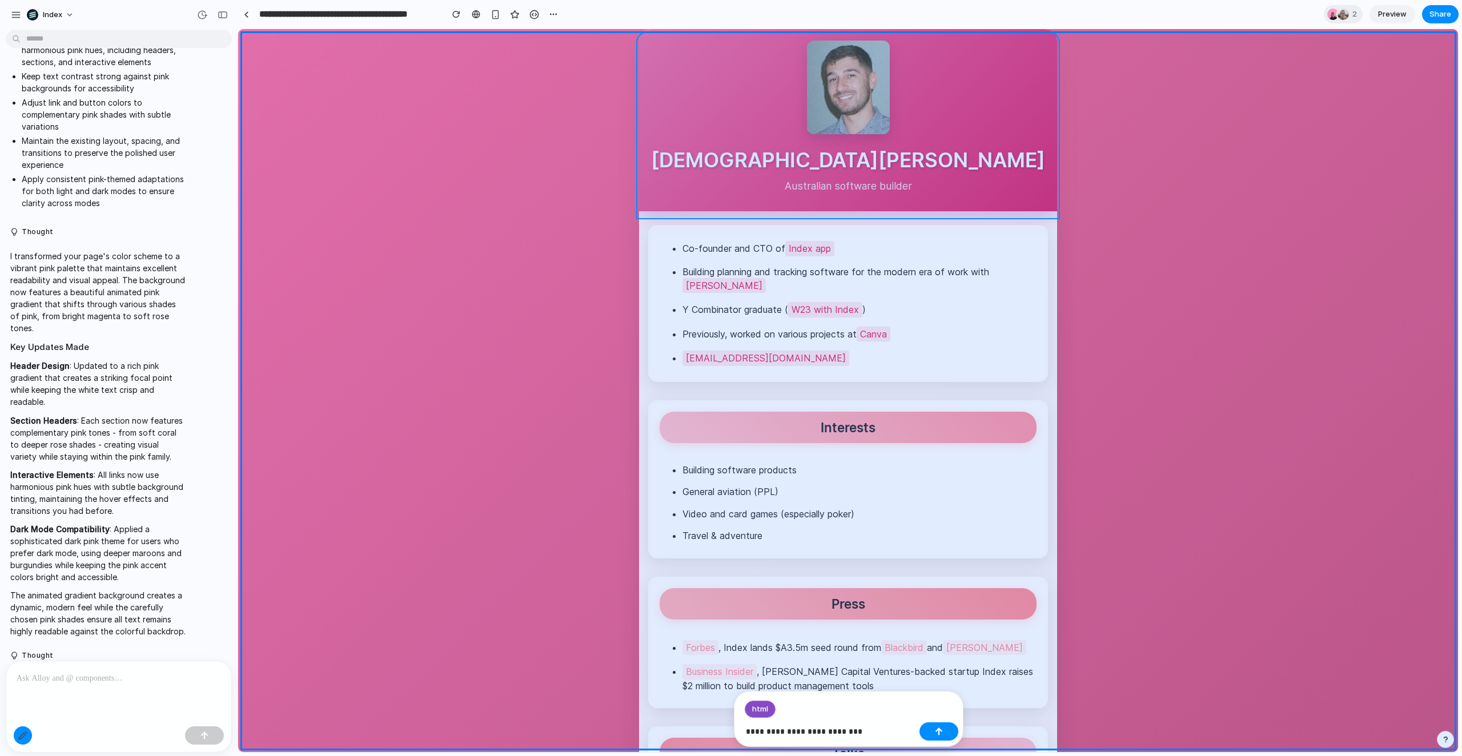
click at [767, 177] on div at bounding box center [849, 391] width 1220 height 723
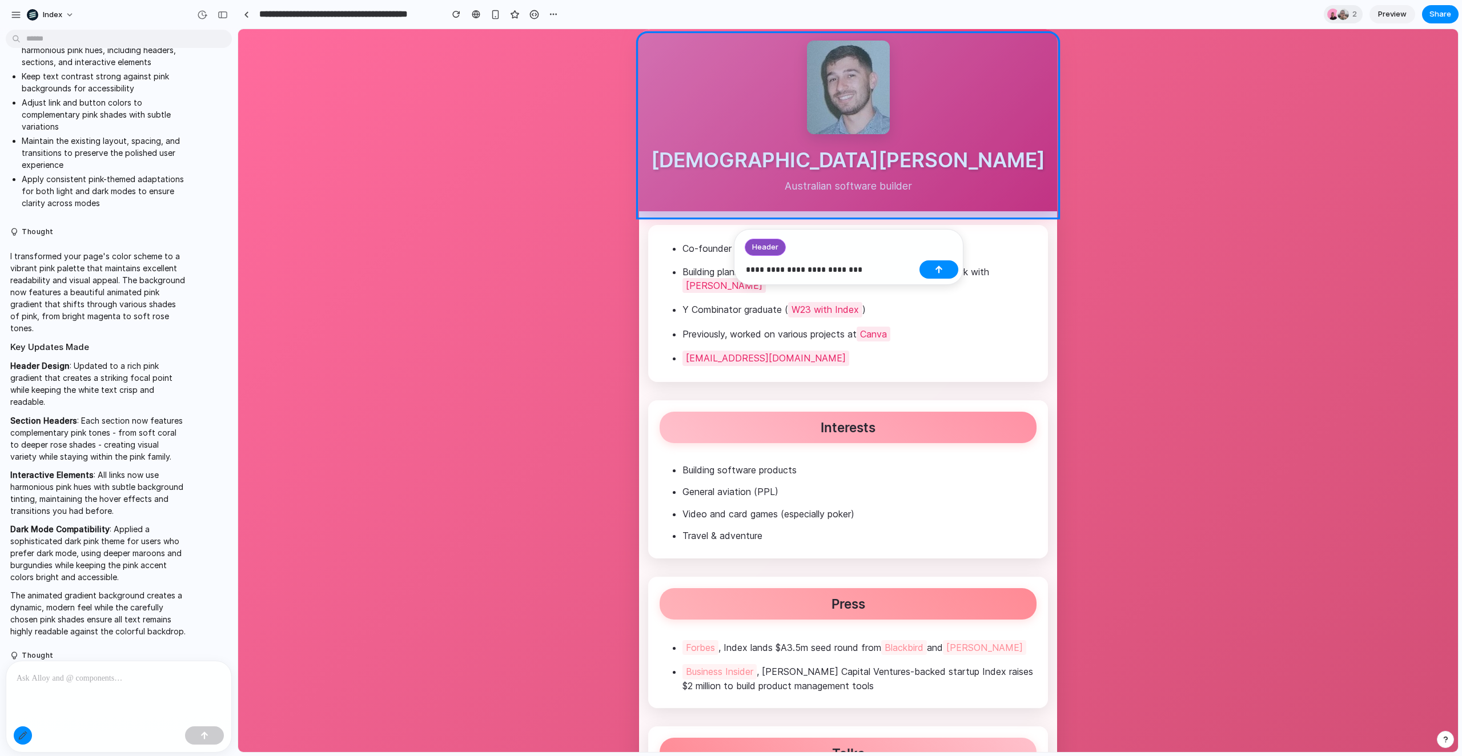
click at [810, 150] on div at bounding box center [849, 391] width 1220 height 723
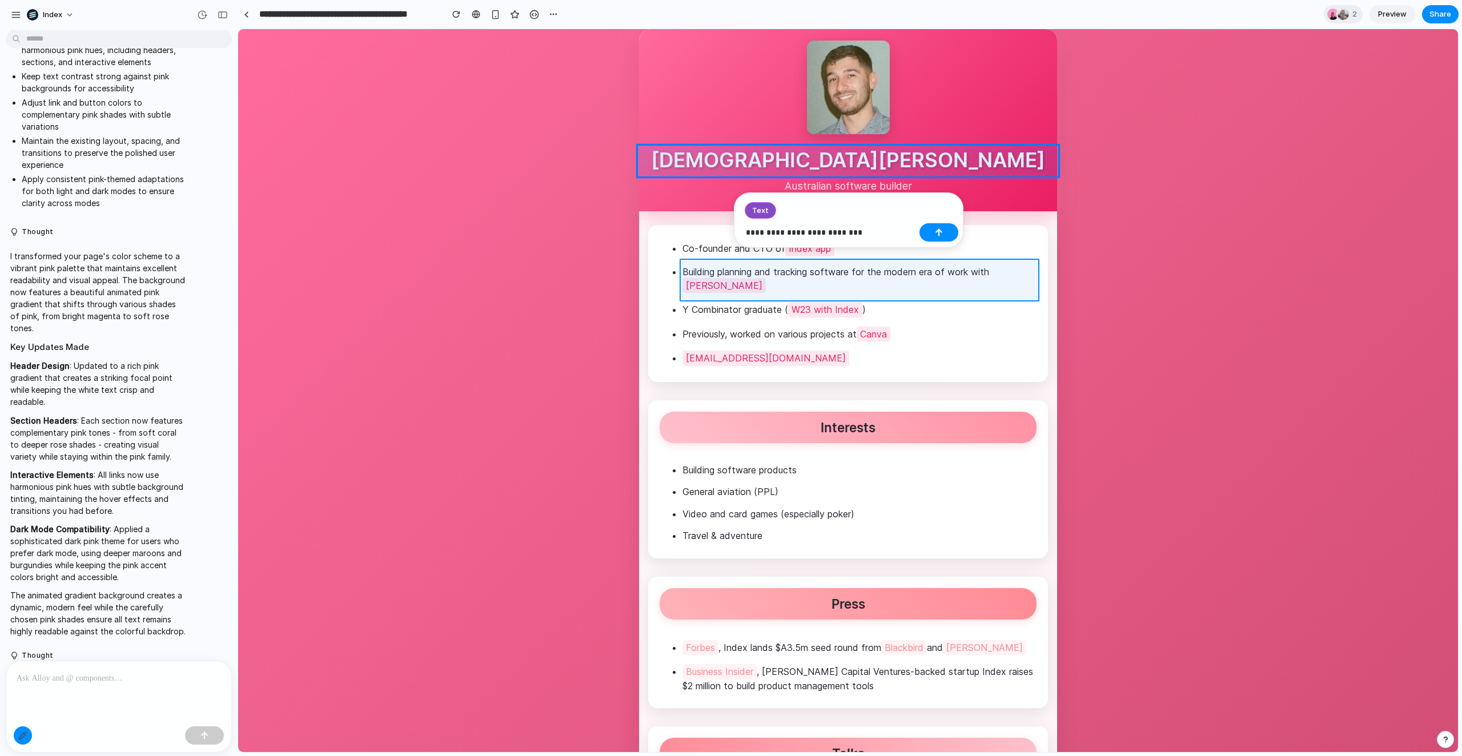
click at [705, 273] on div at bounding box center [849, 391] width 1220 height 723
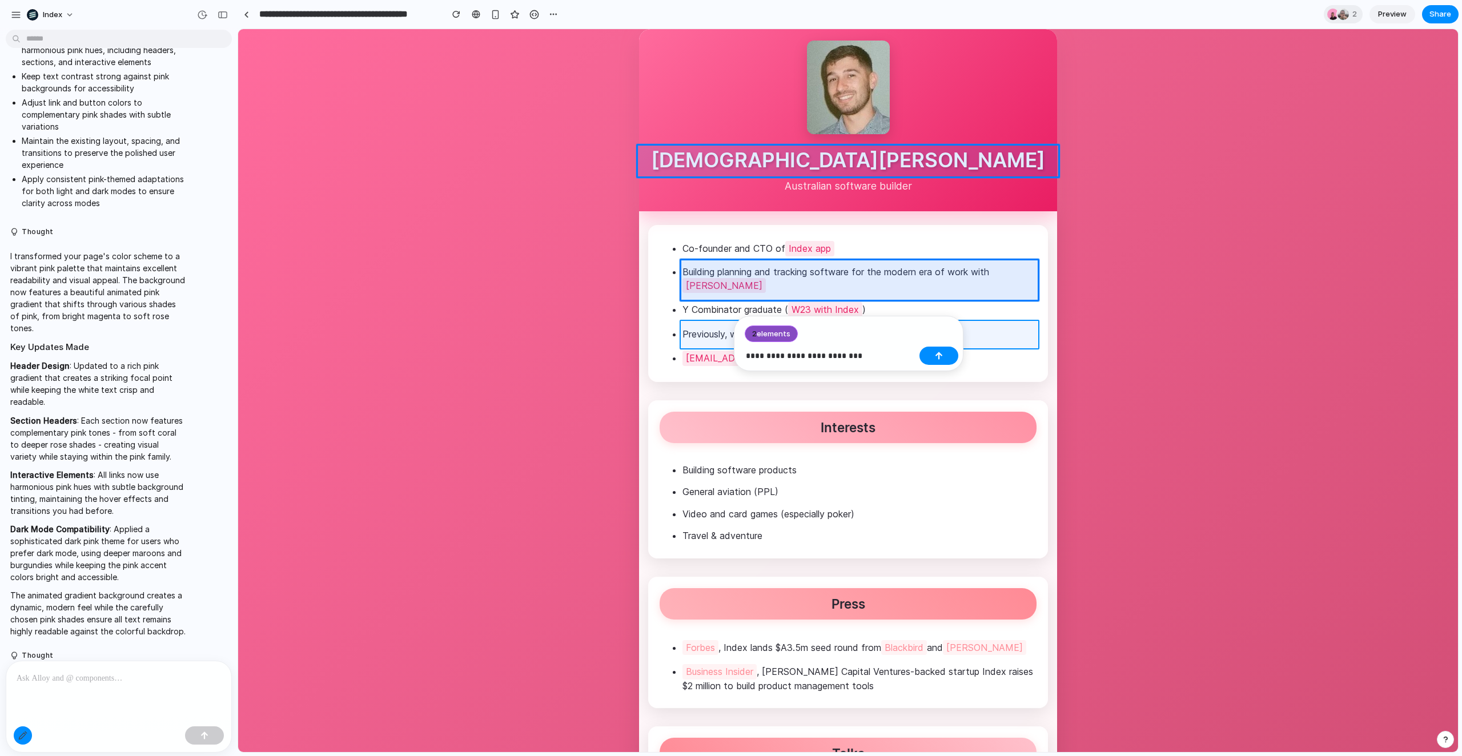
click at [705, 335] on div at bounding box center [849, 391] width 1220 height 723
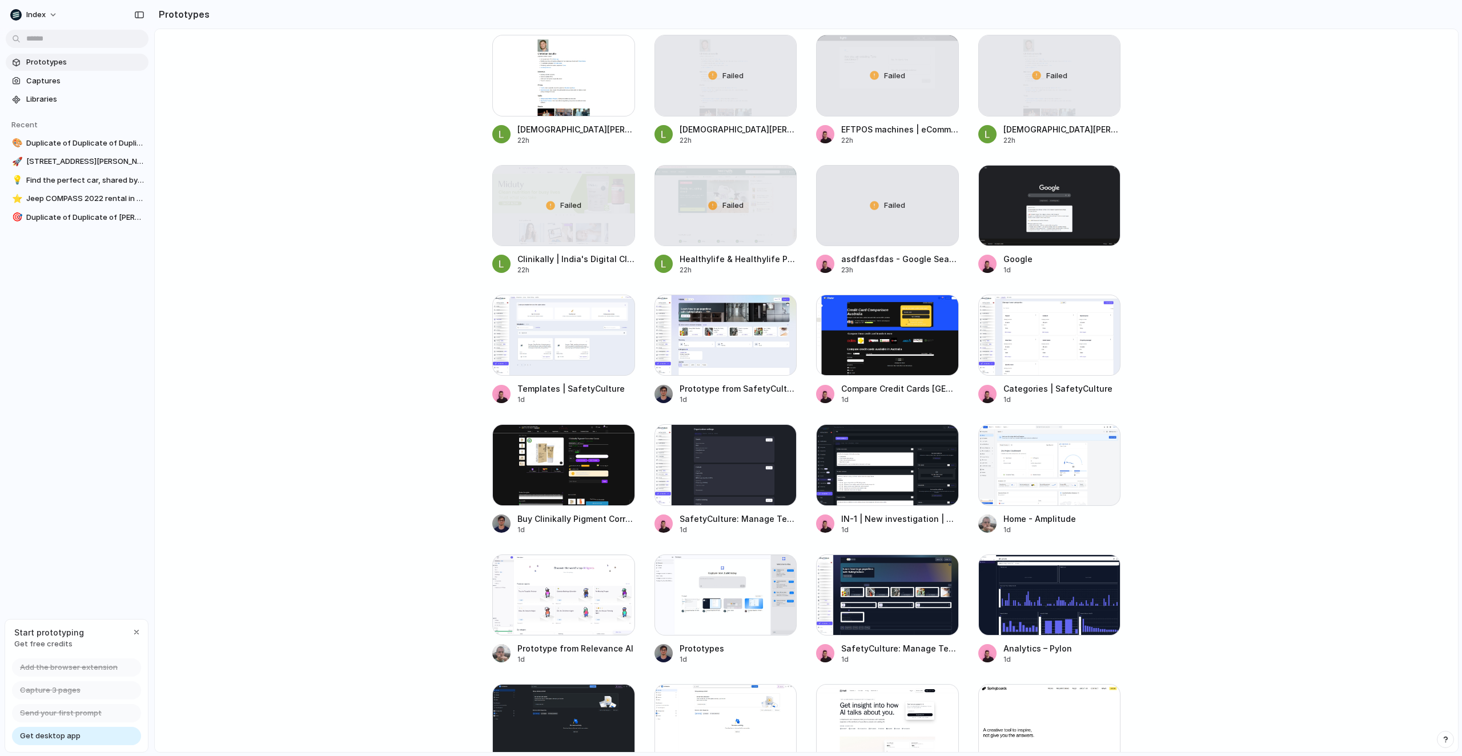
scroll to position [723, 0]
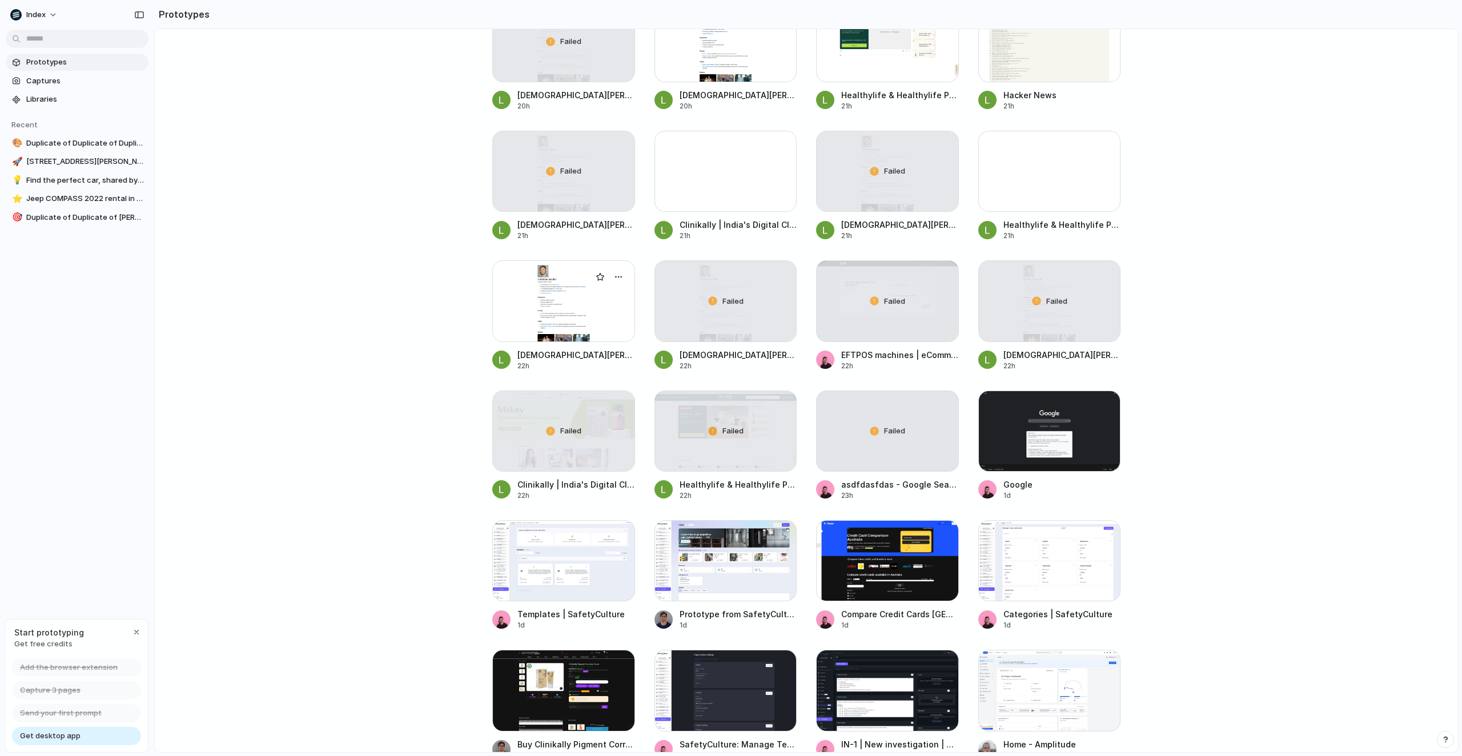
click at [519, 312] on div at bounding box center [563, 300] width 143 height 81
